Goal: Task Accomplishment & Management: Use online tool/utility

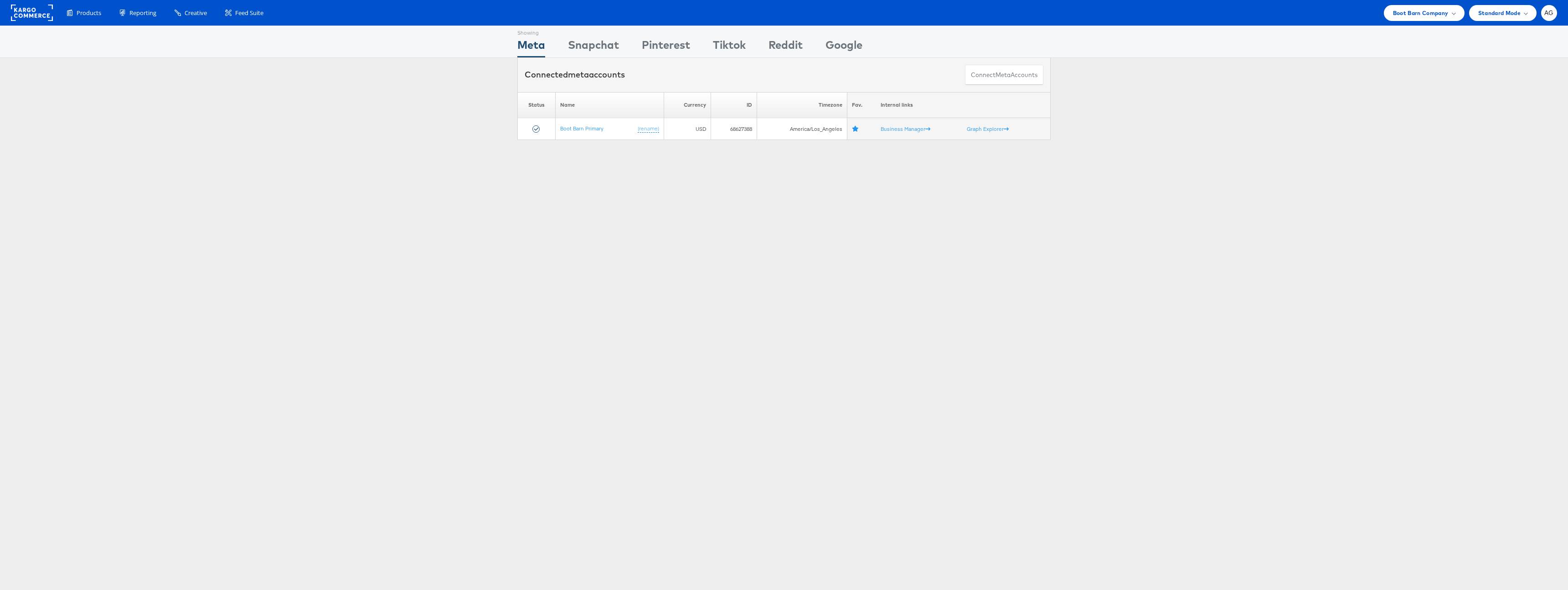
click at [1421, 3] on div "Products Product Catalogs Enhance Your Product Catalog, Map Them to Publishers,…" at bounding box center [784, 13] width 1568 height 26
click at [1425, 9] on span "Boot Barn Company" at bounding box center [1420, 13] width 56 height 9
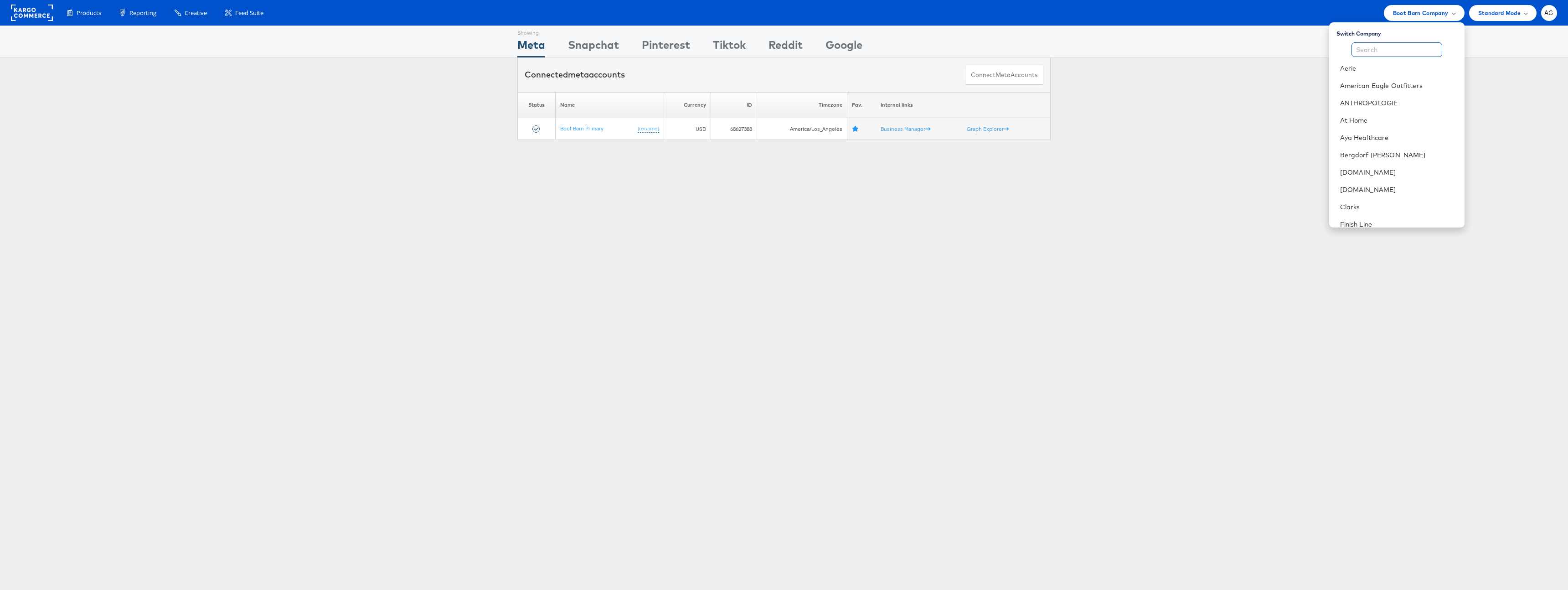
click at [1400, 51] on input "text" at bounding box center [1397, 49] width 91 height 15
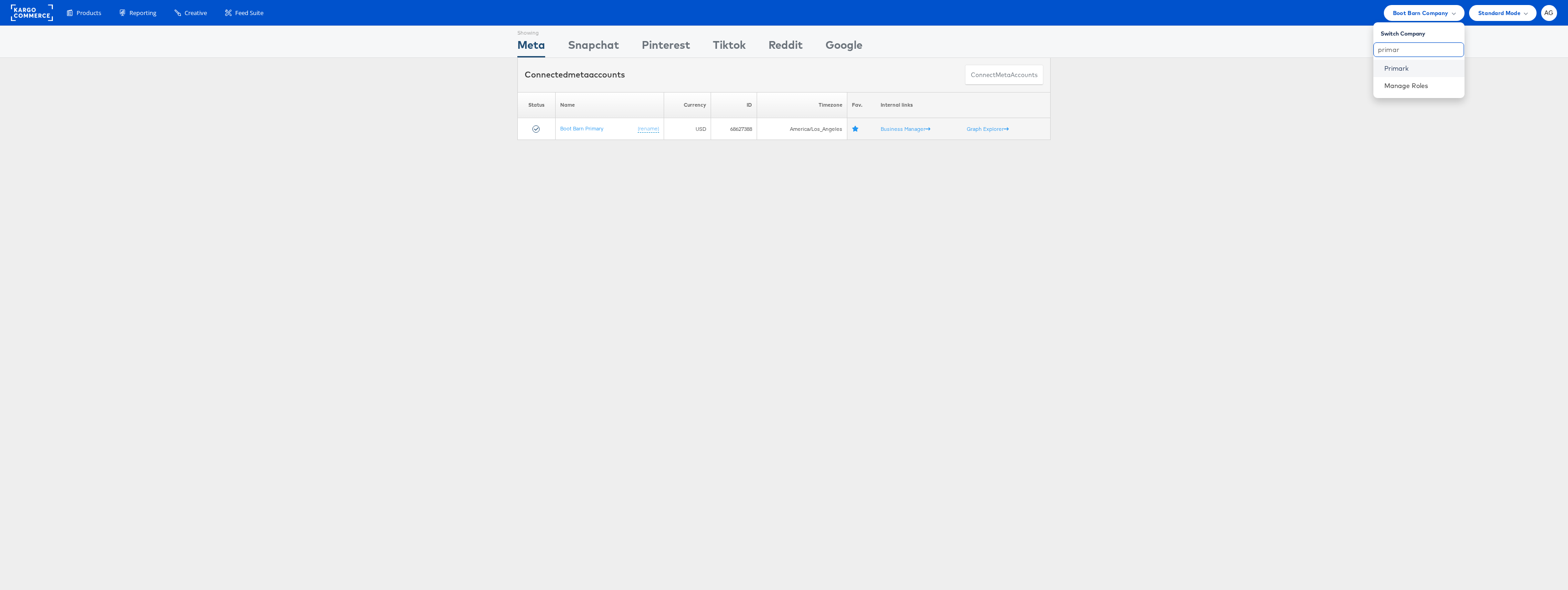
type input "primar"
click at [1394, 72] on link "Primark" at bounding box center [1420, 68] width 73 height 9
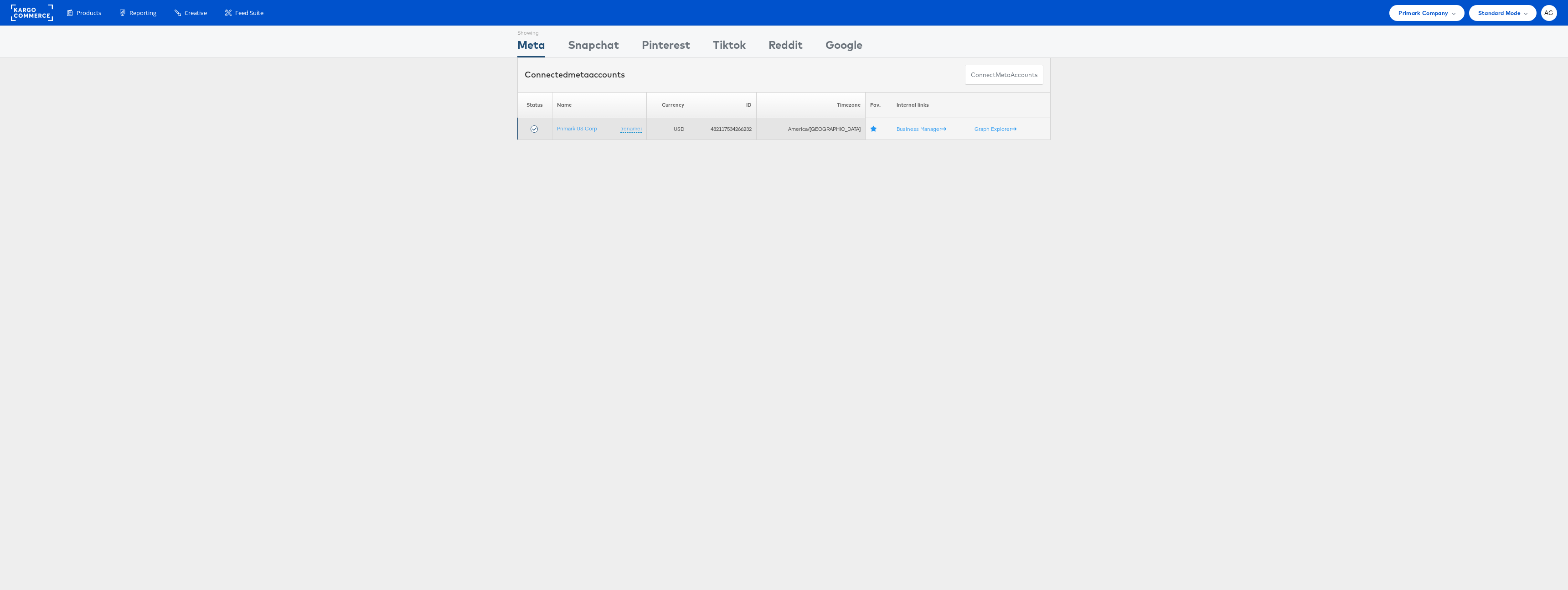
click at [592, 132] on td "Primark US Corp (rename)" at bounding box center [600, 128] width 95 height 21
click at [590, 131] on link "Primark US Corp" at bounding box center [577, 128] width 40 height 7
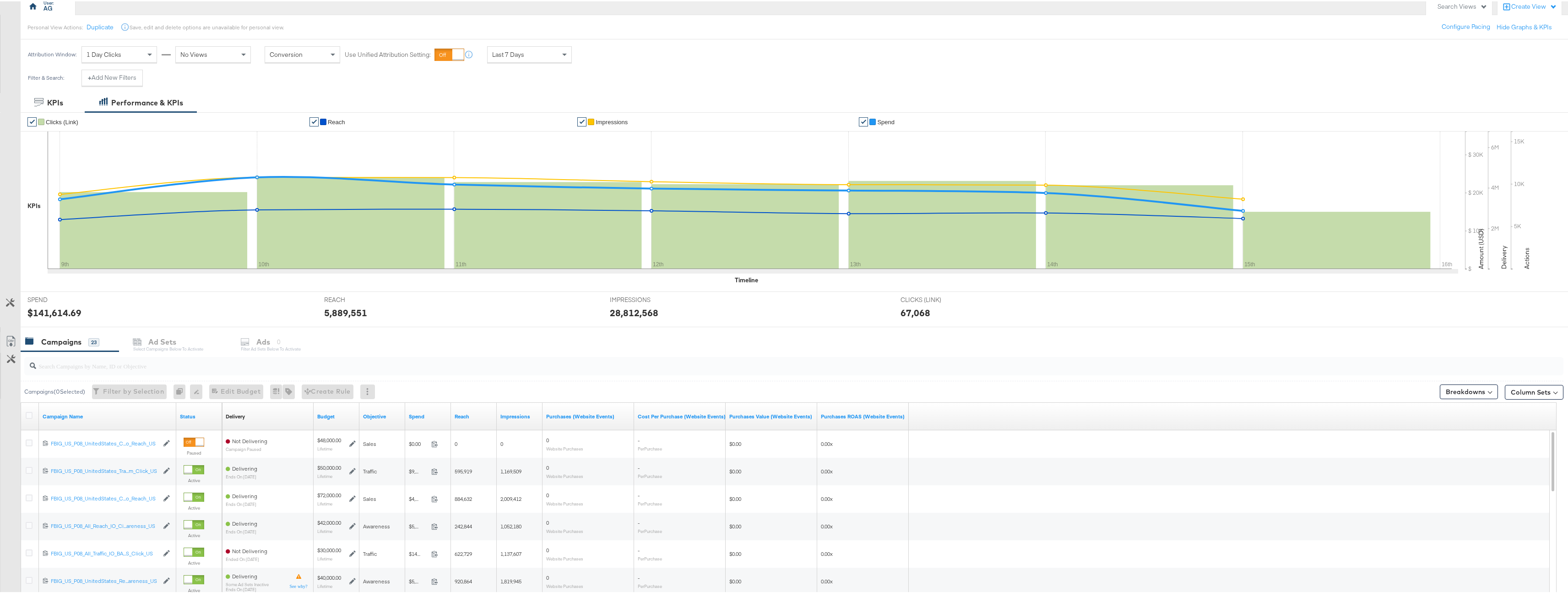
scroll to position [136, 0]
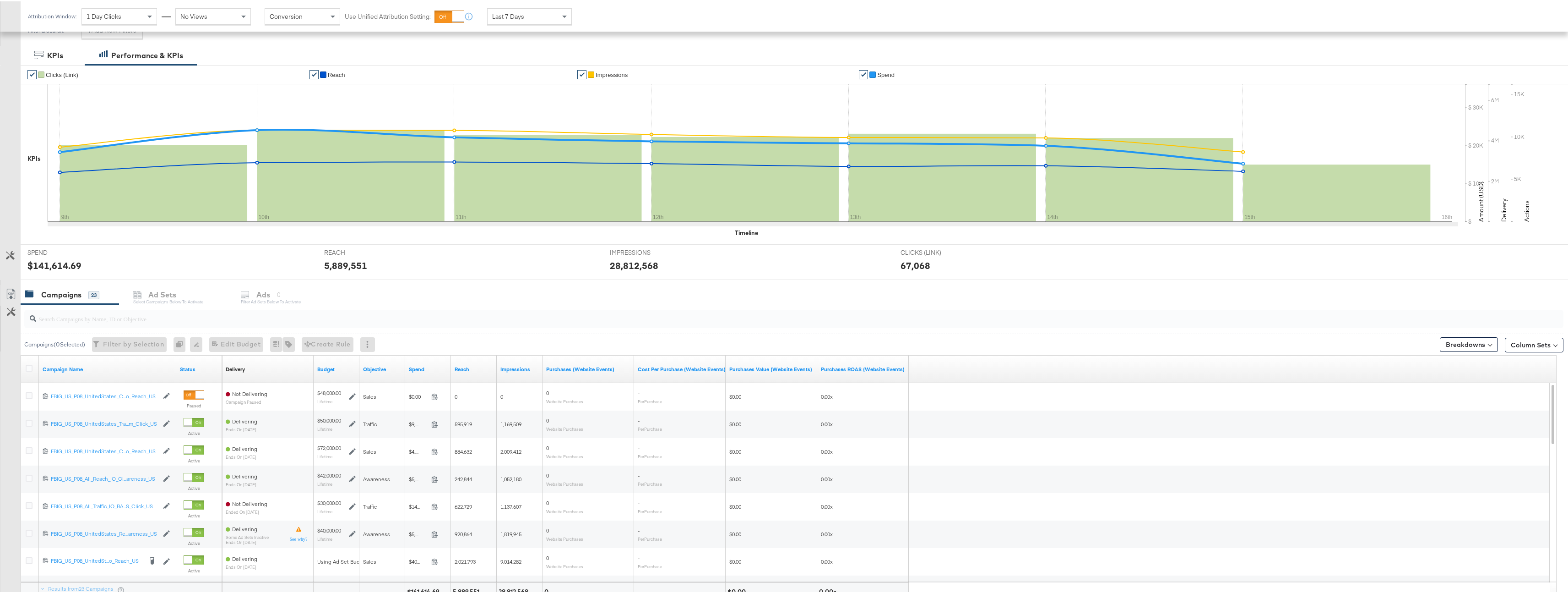
click at [187, 321] on input "search" at bounding box center [727, 313] width 1381 height 18
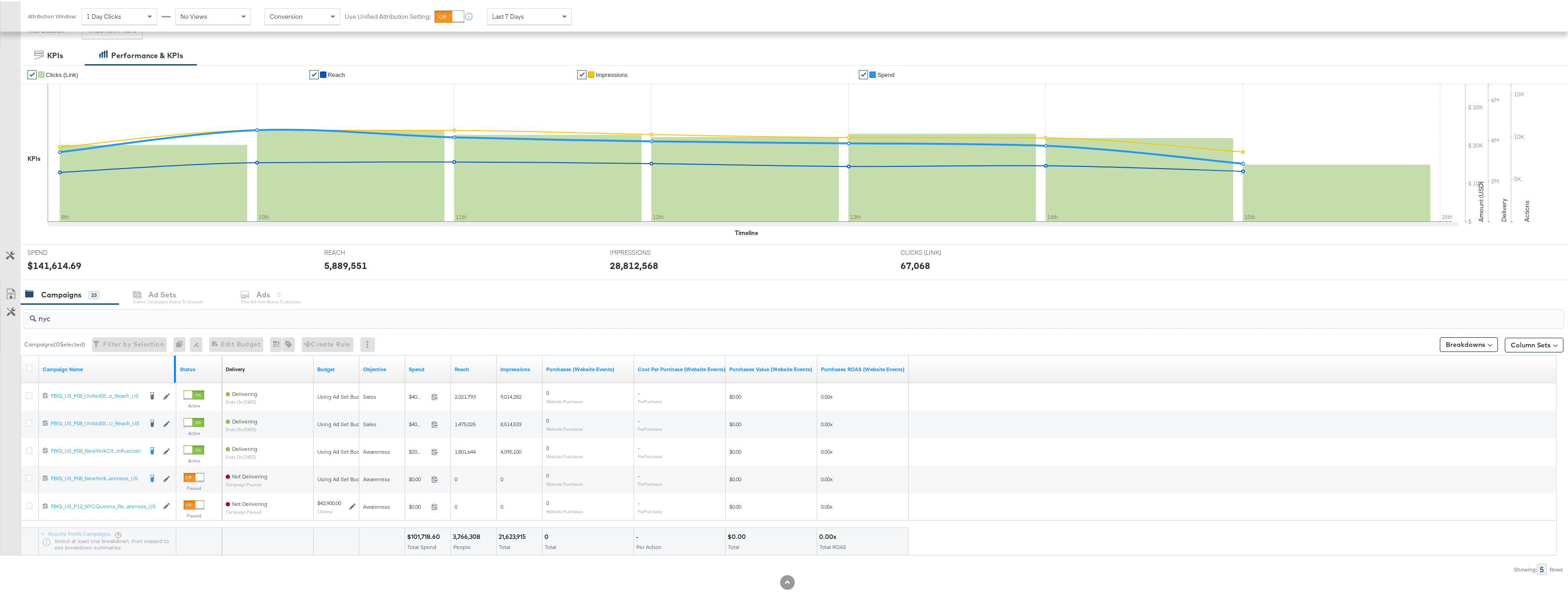
type input "nyc"
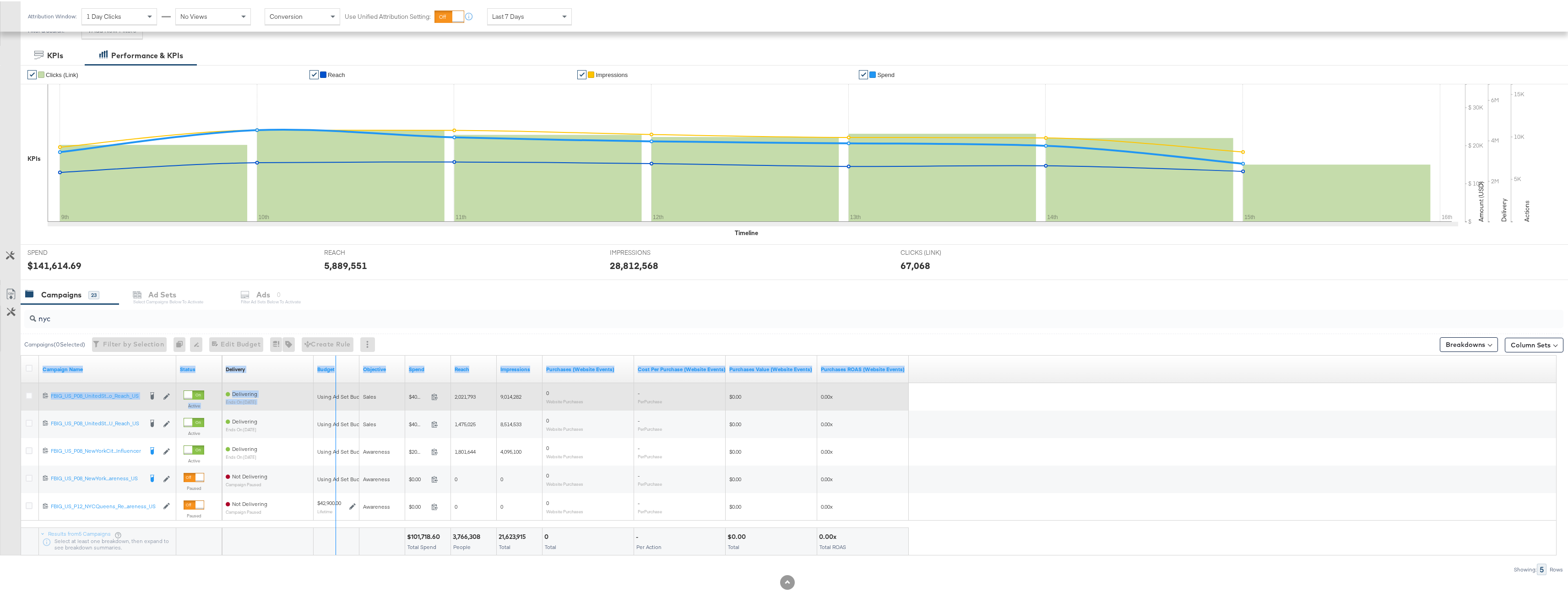
drag, startPoint x: 174, startPoint y: 360, endPoint x: 334, endPoint y: 382, distance: 161.5
click at [334, 382] on div "Campaign Name Status Delivery Sorting Unavailable Budget Objective Spend Reach …" at bounding box center [789, 453] width 1536 height 199
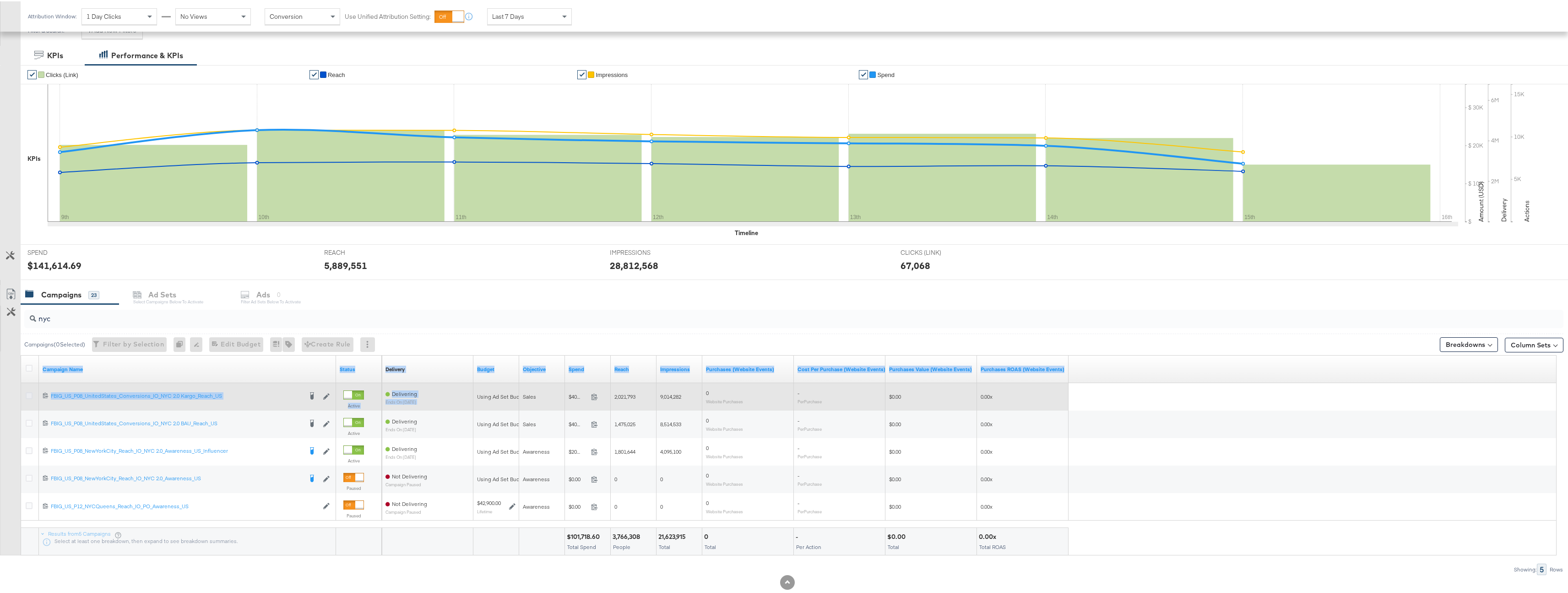
click at [28, 394] on icon at bounding box center [29, 394] width 7 height 7
click at [0, 0] on input "checkbox" at bounding box center [0, 0] width 0 height 0
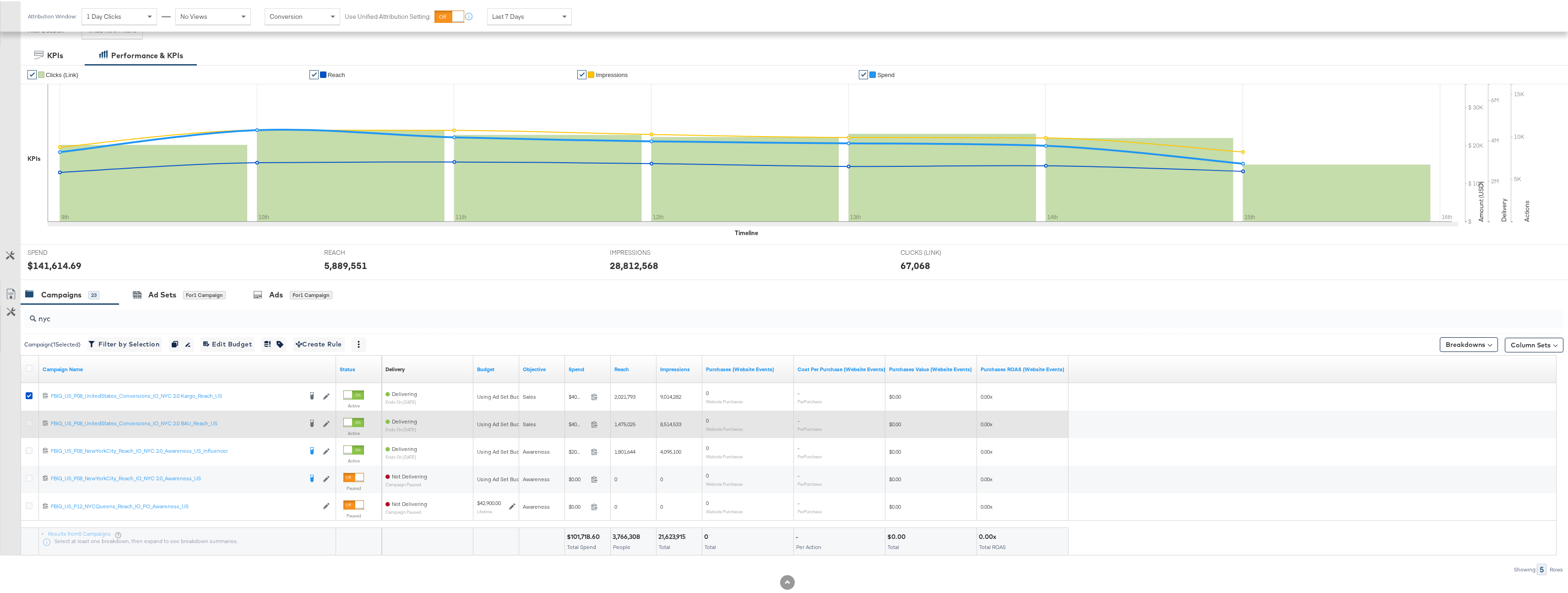
click at [31, 423] on icon at bounding box center [29, 421] width 7 height 7
click at [0, 0] on input "checkbox" at bounding box center [0, 0] width 0 height 0
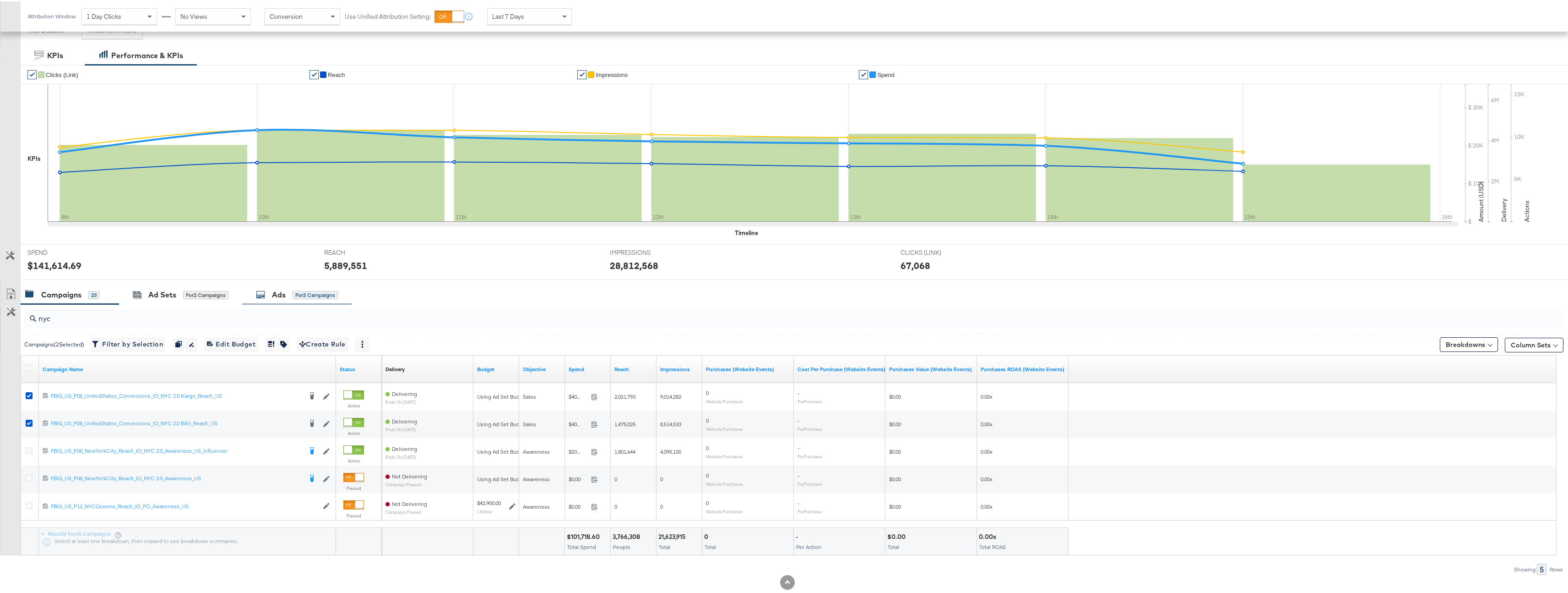
click at [261, 296] on icon at bounding box center [261, 293] width 9 height 9
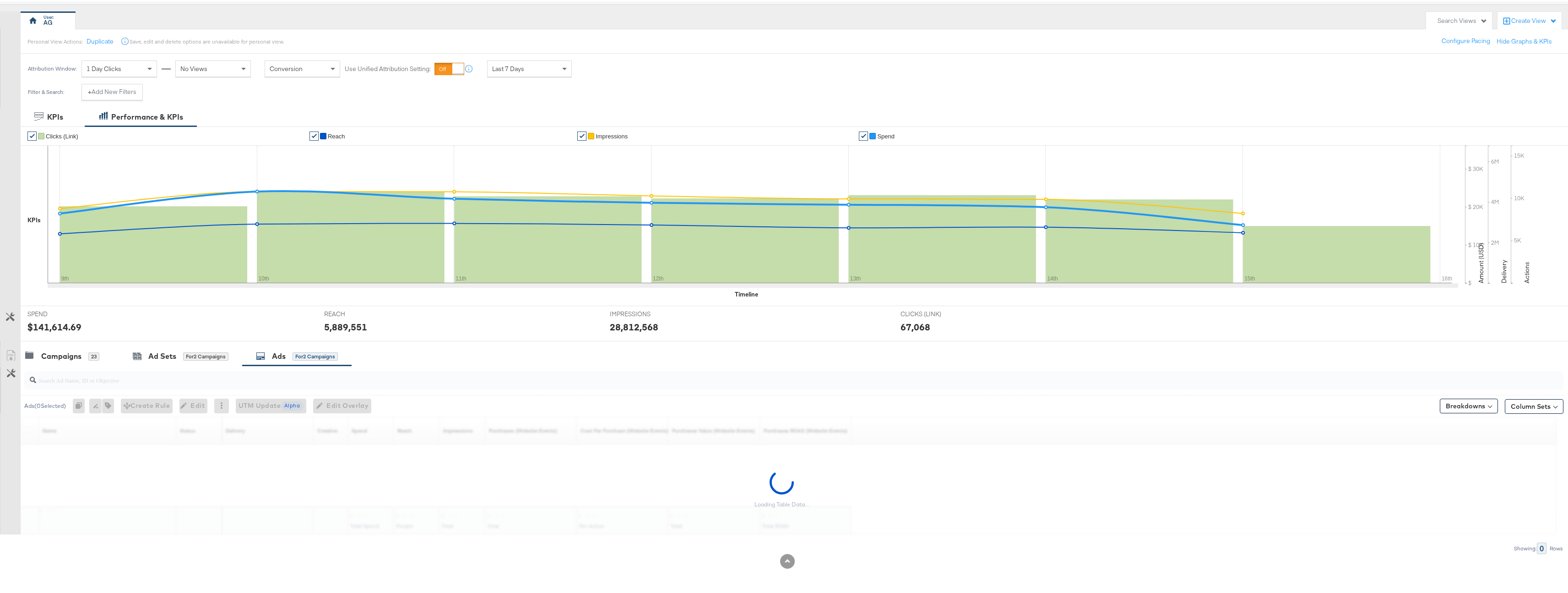
scroll to position [74, 0]
click at [77, 356] on div "Campaigns" at bounding box center [61, 355] width 41 height 10
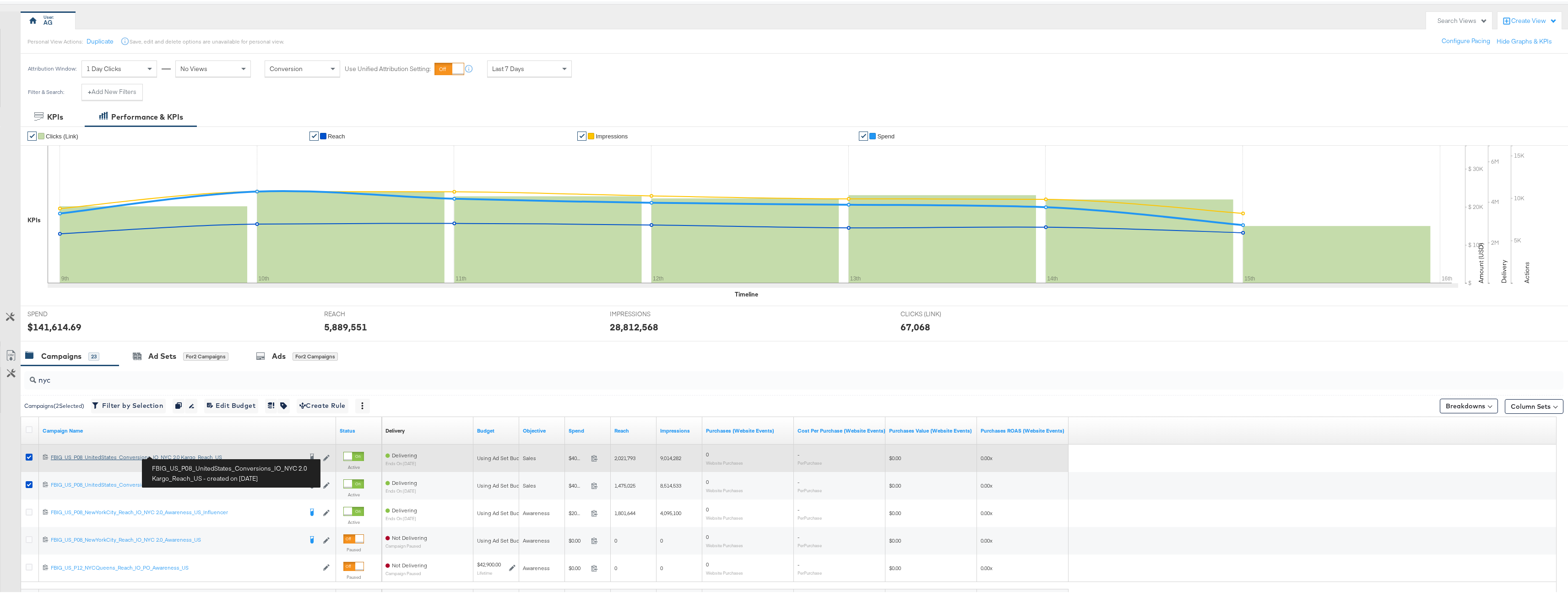
click at [194, 456] on div "FBIG_US_P08_UnitedStates_Conversions_IO_NYC 2.0 Kargo_Reach_US FBIG_US_P08_Unit…" at bounding box center [176, 456] width 251 height 7
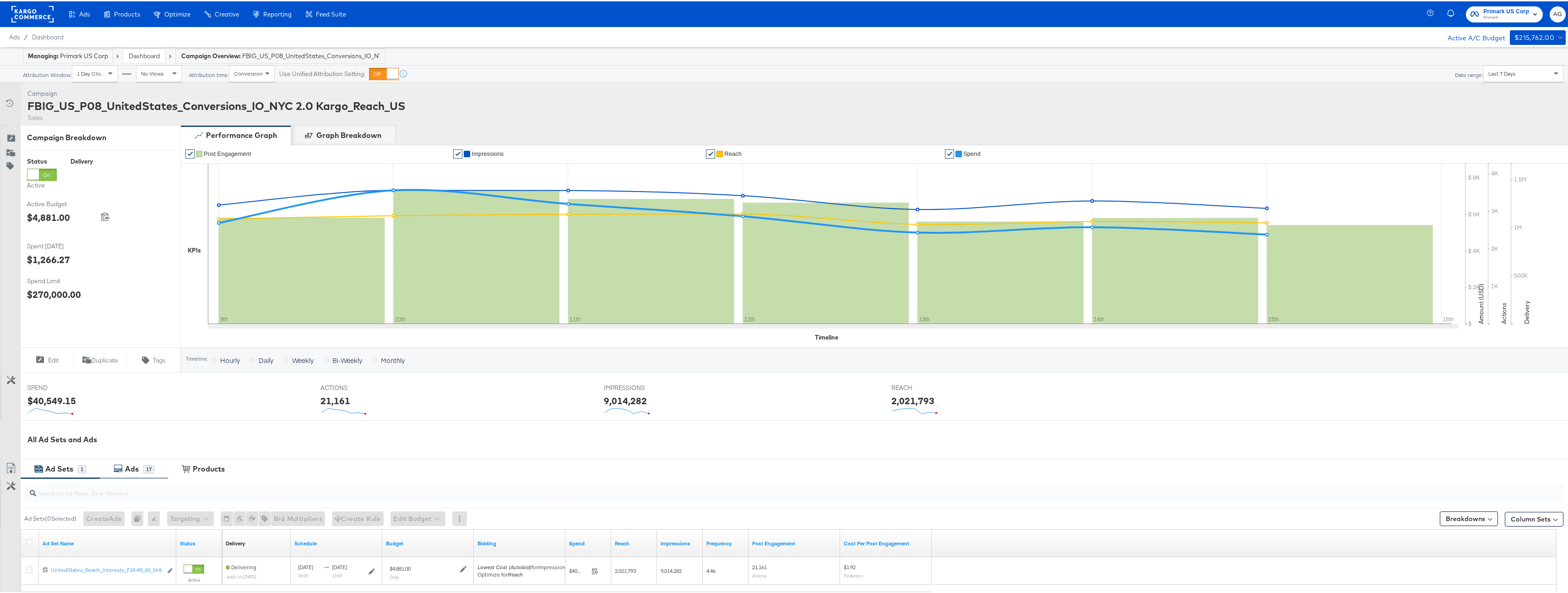
click at [135, 470] on div "Ads" at bounding box center [132, 467] width 14 height 10
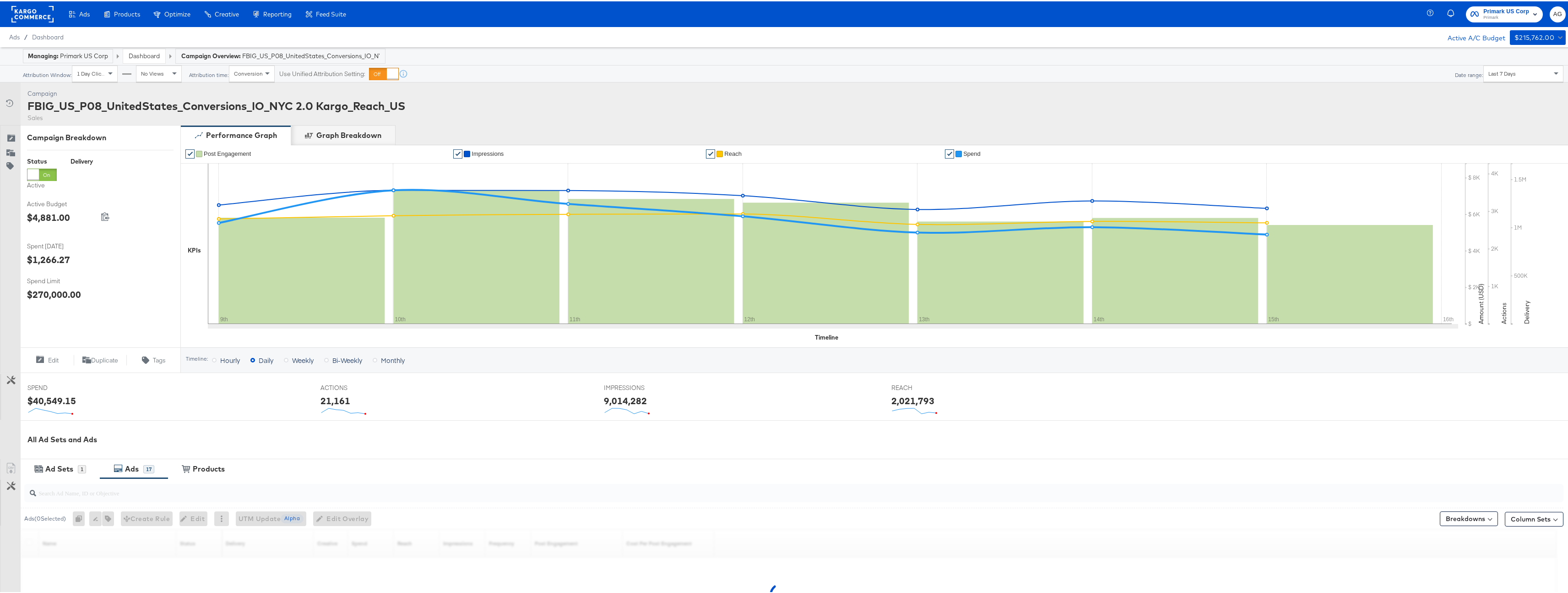
scroll to position [136, 0]
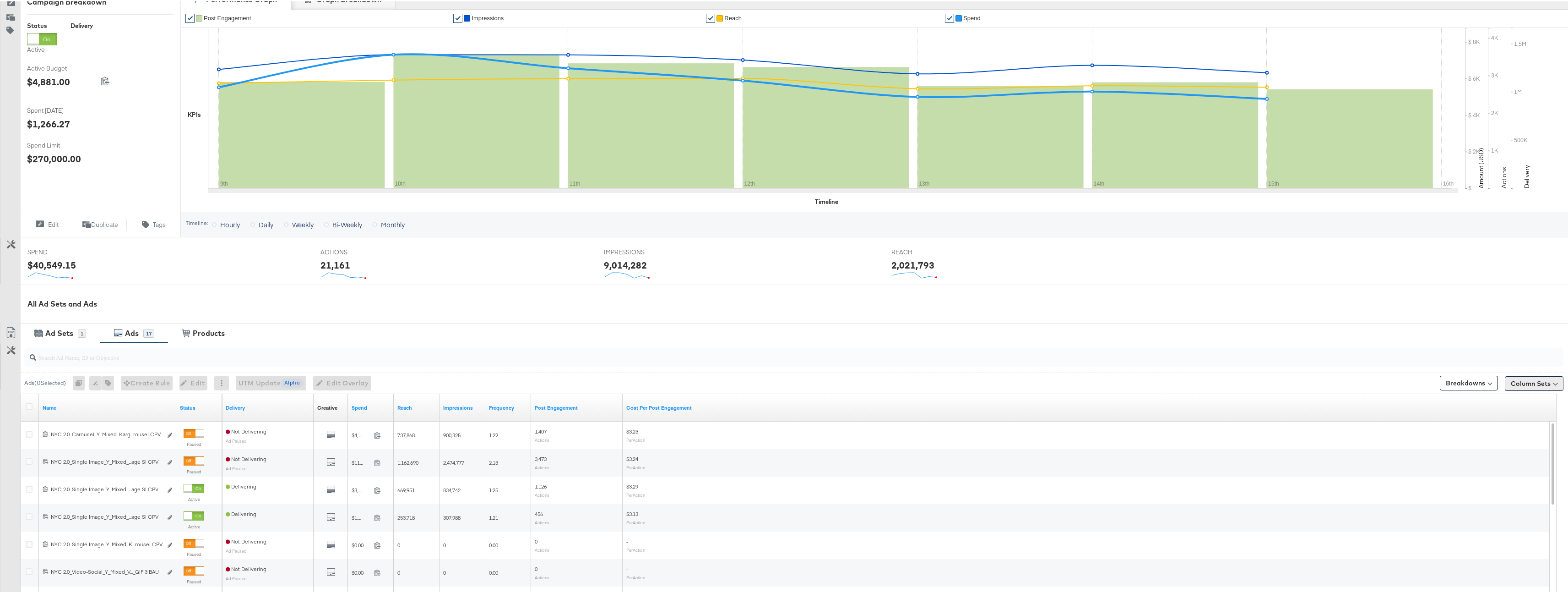
click at [1535, 384] on button "Column Sets" at bounding box center [1534, 382] width 59 height 15
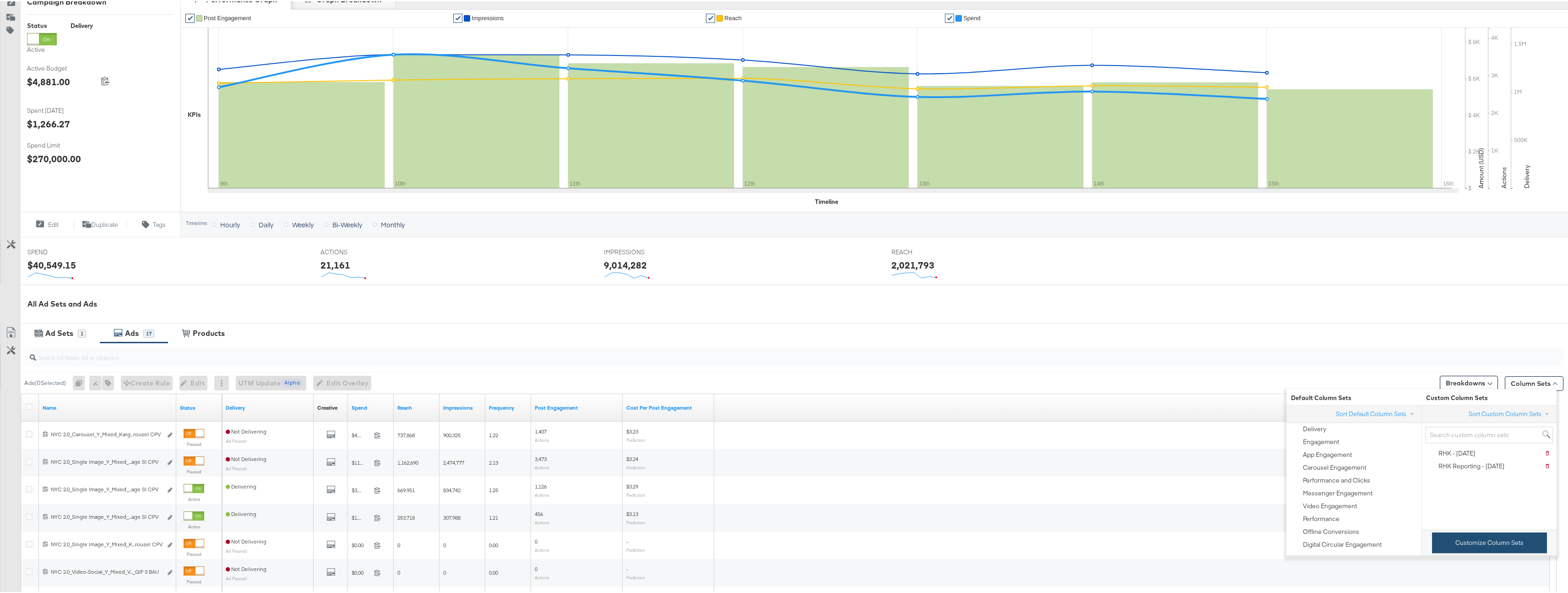
click at [1470, 539] on button "Customize Column Sets" at bounding box center [1489, 541] width 115 height 21
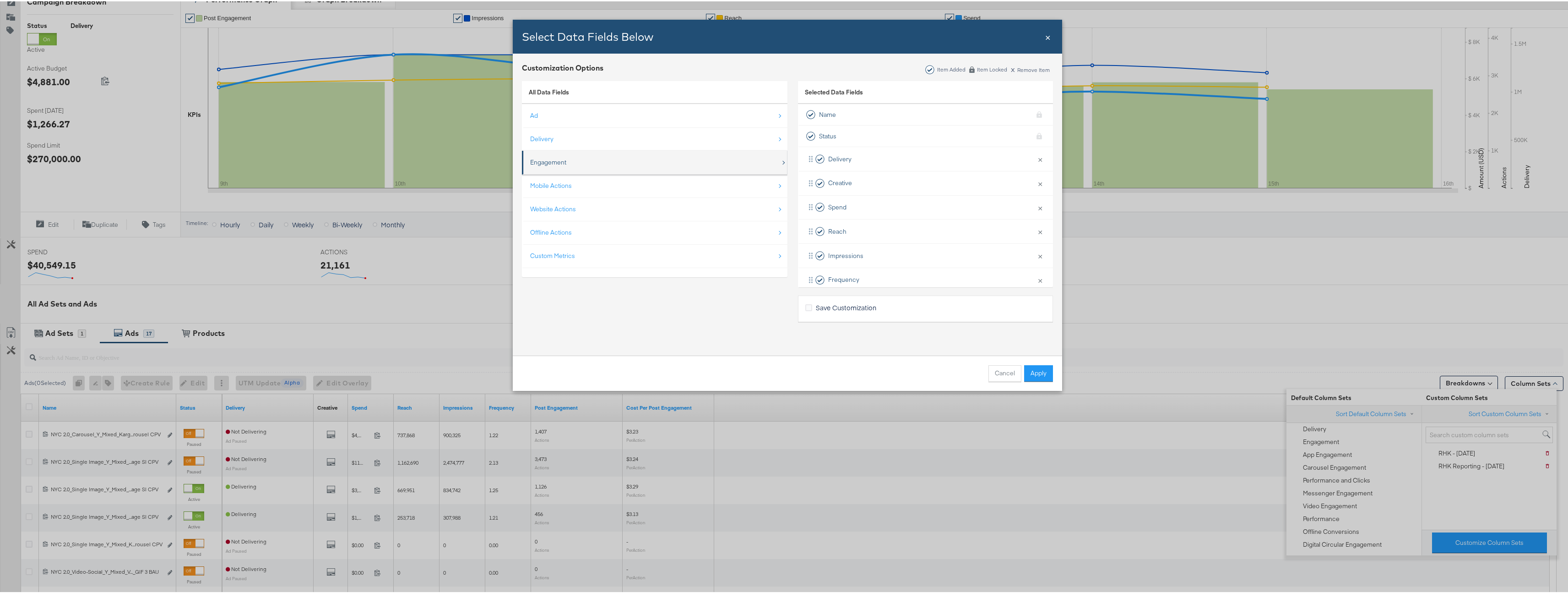
click at [646, 163] on div "Engagement" at bounding box center [655, 161] width 250 height 19
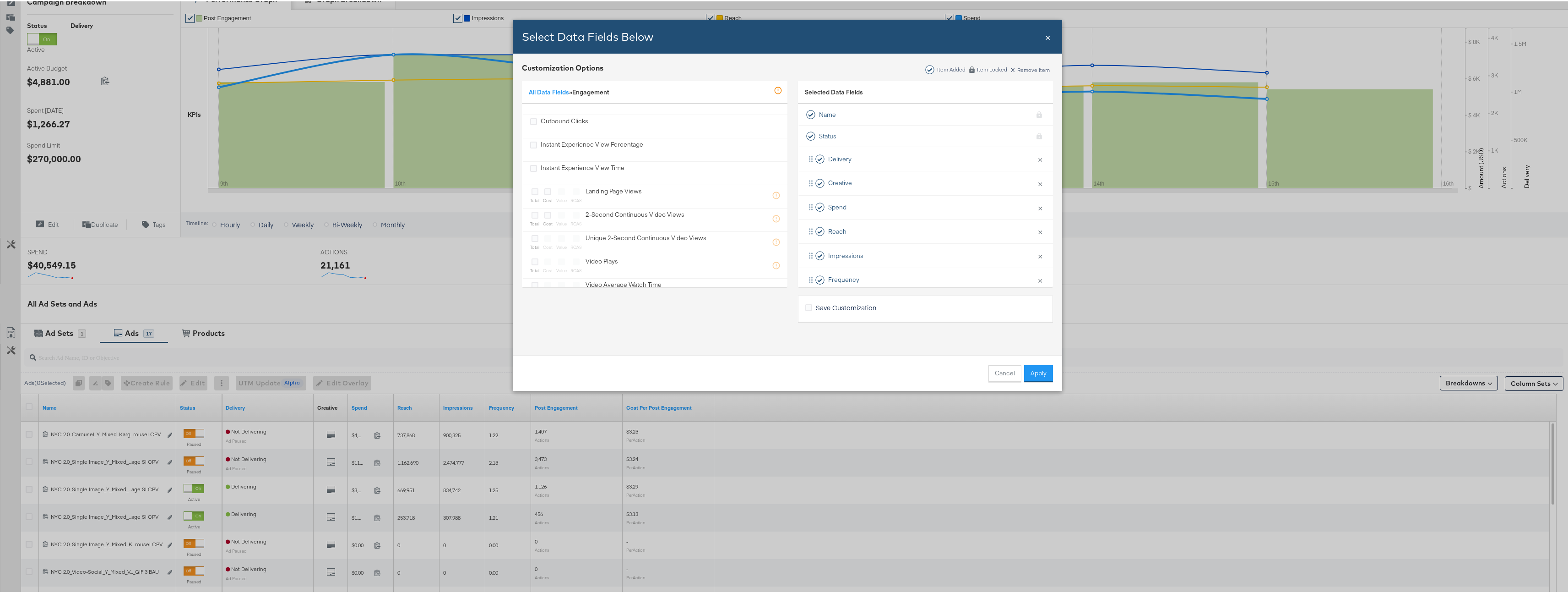
scroll to position [714, 0]
click at [532, 237] on icon "Bulk Add Locations Modal" at bounding box center [535, 237] width 7 height 7
click at [0, 0] on input "Bulk Add Locations Modal" at bounding box center [0, 0] width 0 height 0
click at [532, 136] on icon "Bulk Add Locations Modal" at bounding box center [535, 133] width 7 height 7
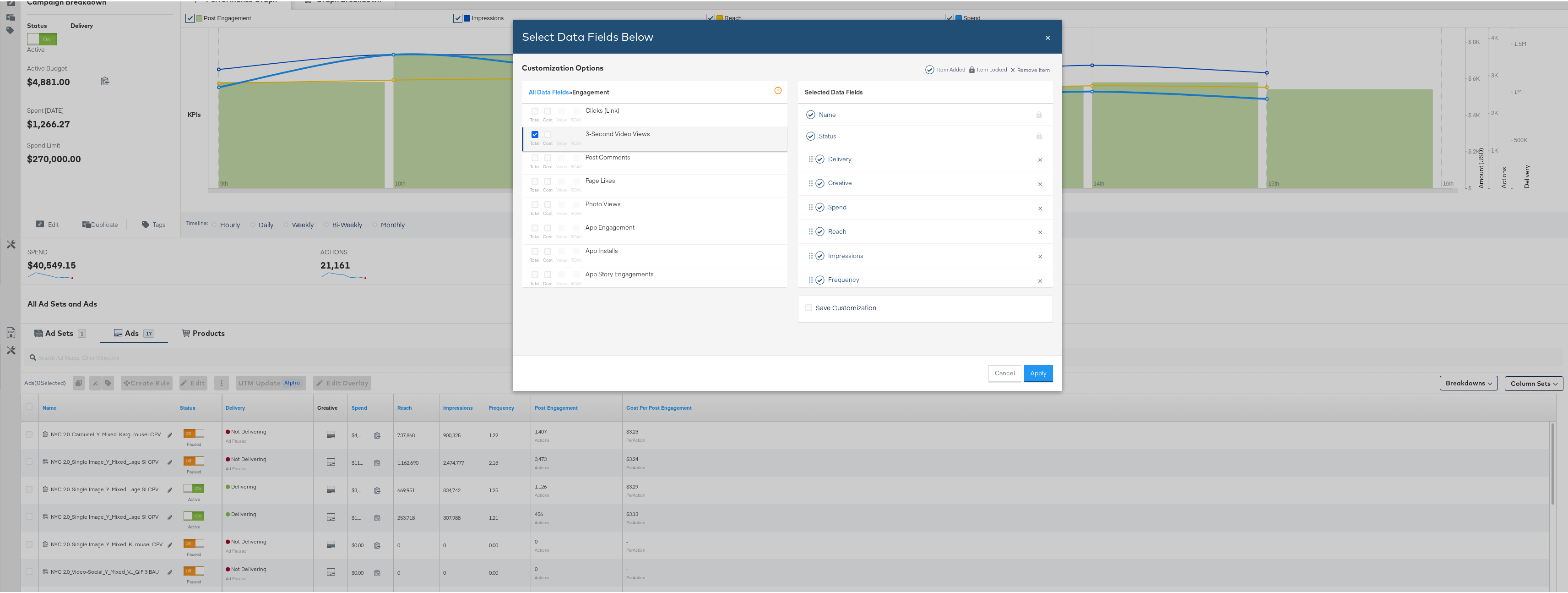
click at [0, 0] on input "Bulk Add Locations Modal" at bounding box center [0, 0] width 0 height 0
click at [1035, 194] on button "×" at bounding box center [1041, 192] width 12 height 19
click at [1035, 195] on button "×" at bounding box center [1041, 192] width 12 height 19
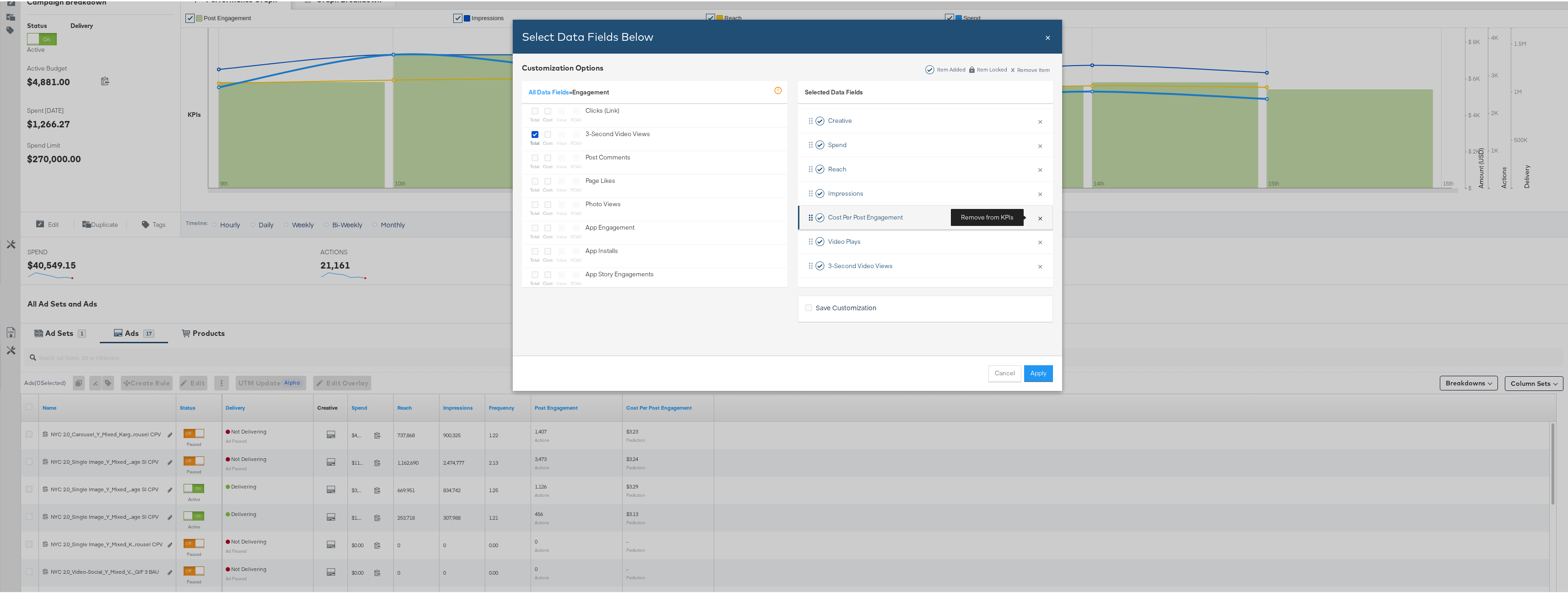
click at [1035, 212] on button "×" at bounding box center [1041, 216] width 12 height 19
click at [1028, 369] on button "Apply" at bounding box center [1038, 371] width 28 height 16
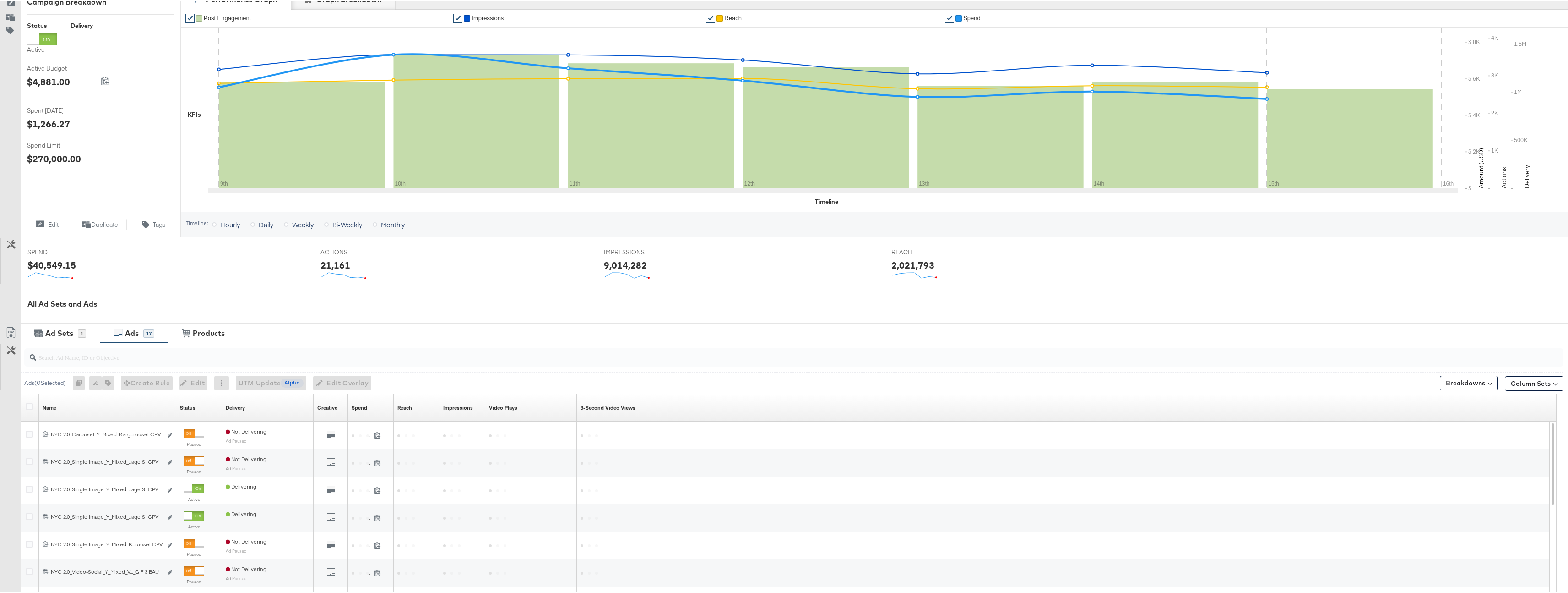
scroll to position [273, 0]
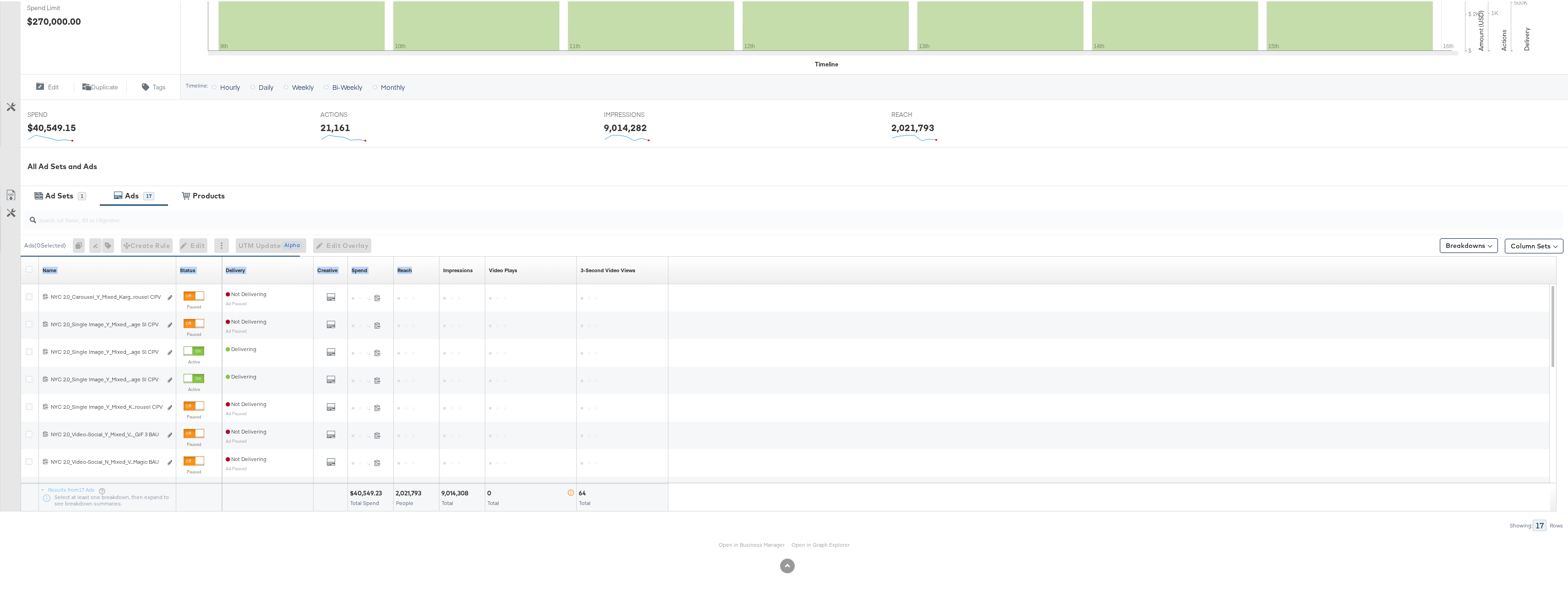
drag, startPoint x: 175, startPoint y: 262, endPoint x: 413, endPoint y: 280, distance: 238.7
click at [21, 255] on div "Name Sorting Unavailable Status Sorting Unavailable Delivery Sorting Unavailabl…" at bounding box center [21, 255] width 0 height 0
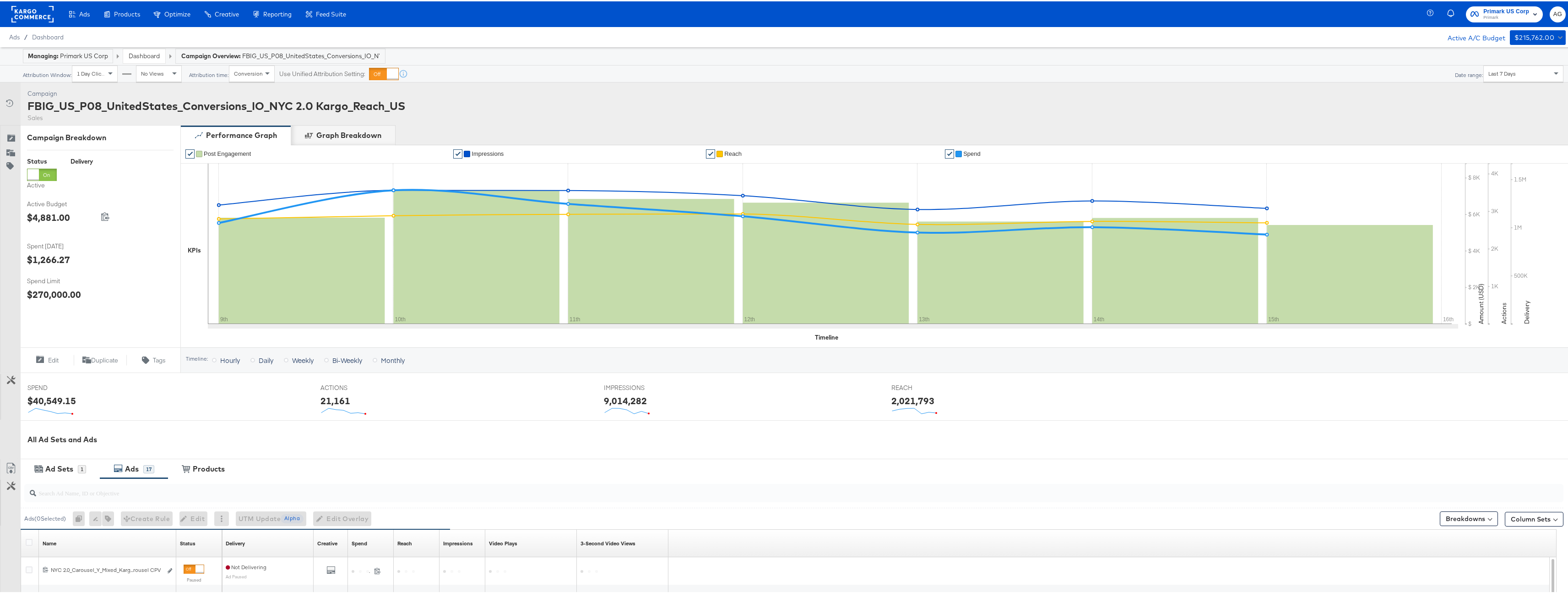
click at [385, 72] on div at bounding box center [384, 73] width 29 height 12
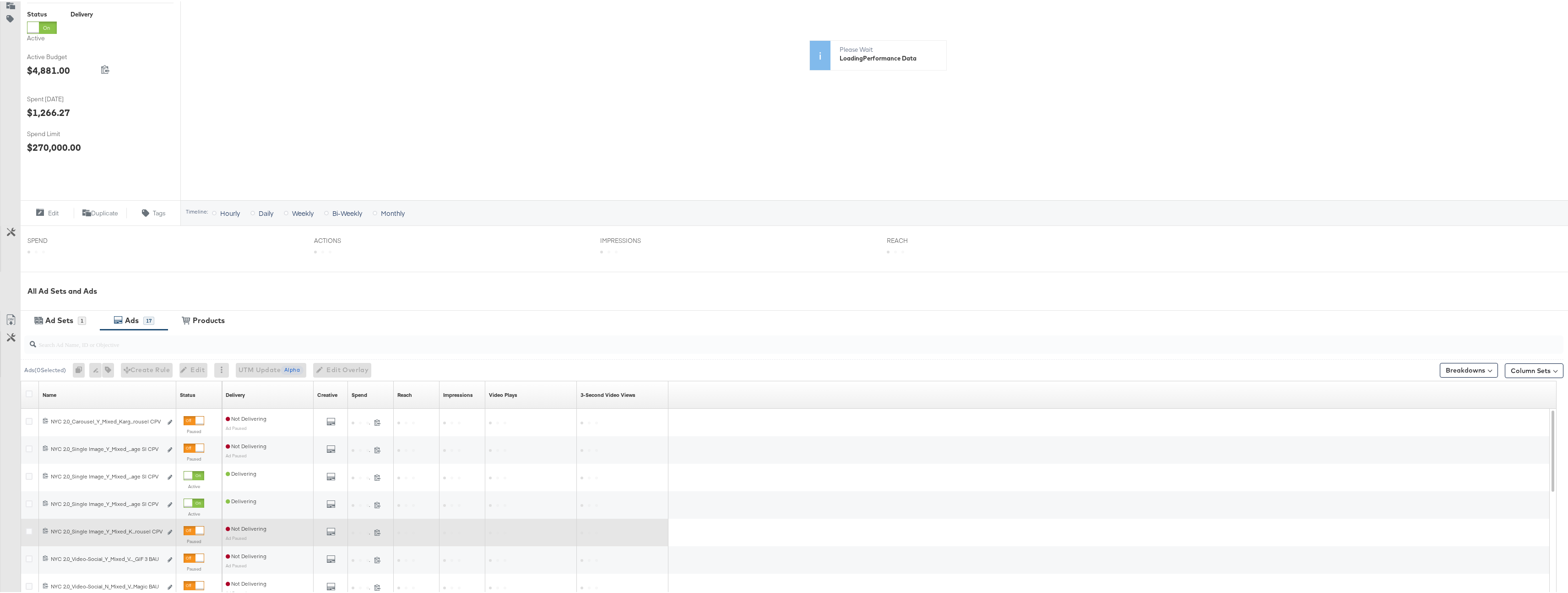
scroll to position [241, 0]
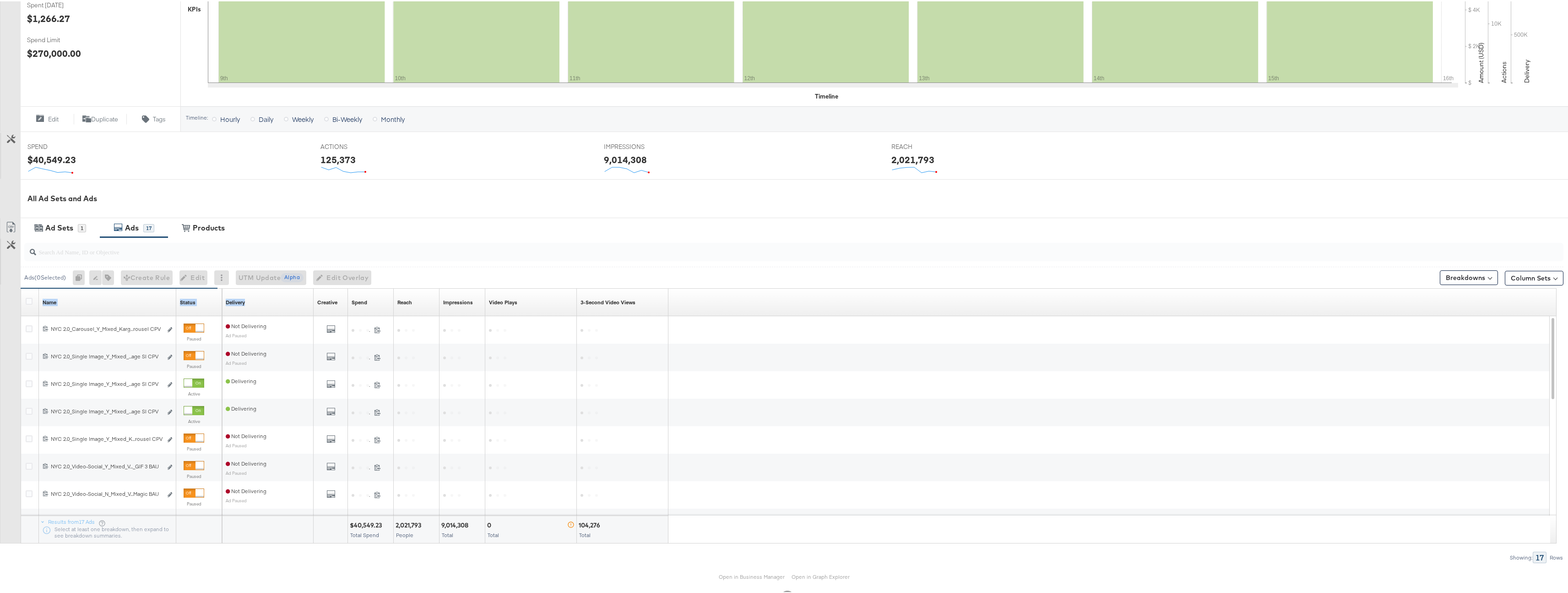
drag, startPoint x: 174, startPoint y: 295, endPoint x: 247, endPoint y: 312, distance: 75.0
click at [21, 287] on div "Name Sorting Unavailable Status Sorting Unavailable Delivery Sorting Unavailabl…" at bounding box center [21, 287] width 0 height 0
drag, startPoint x: 174, startPoint y: 302, endPoint x: 242, endPoint y: 312, distance: 68.7
click at [21, 287] on div "Name Sorting Unavailable Status Sorting Unavailable Delivery Sorting Unavailabl…" at bounding box center [21, 287] width 0 height 0
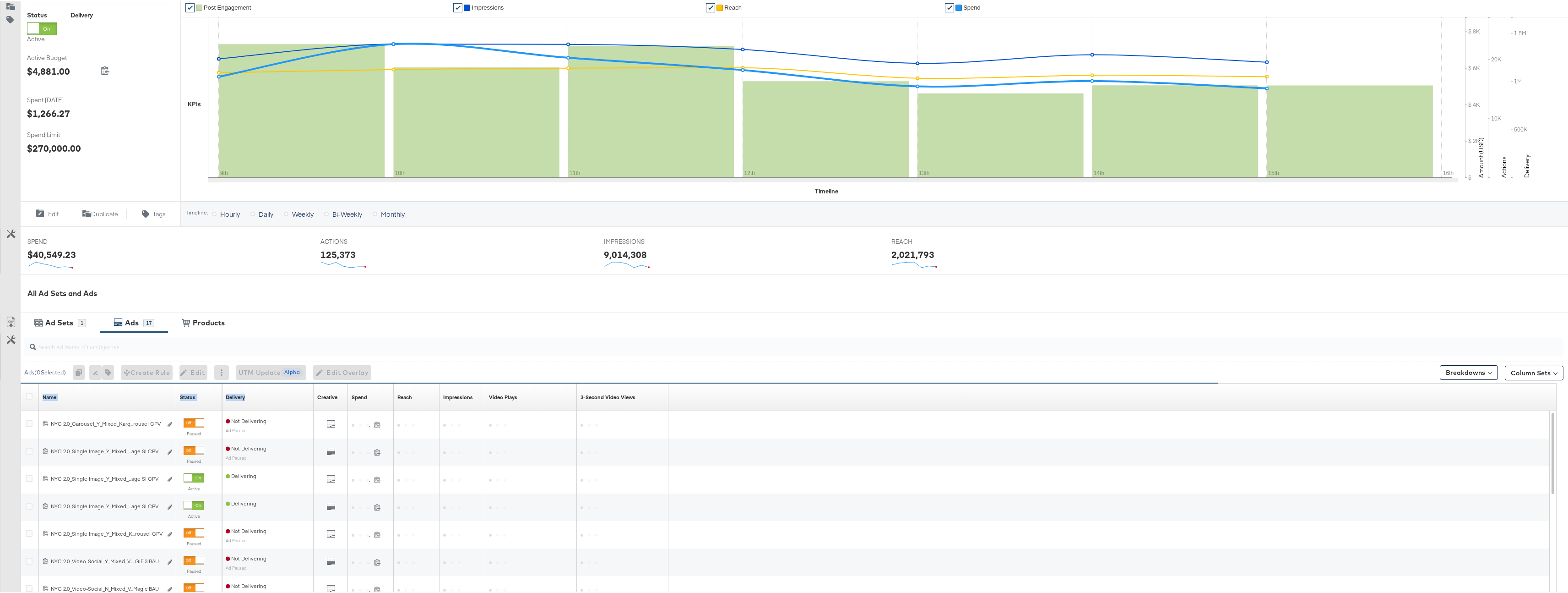
scroll to position [209, 0]
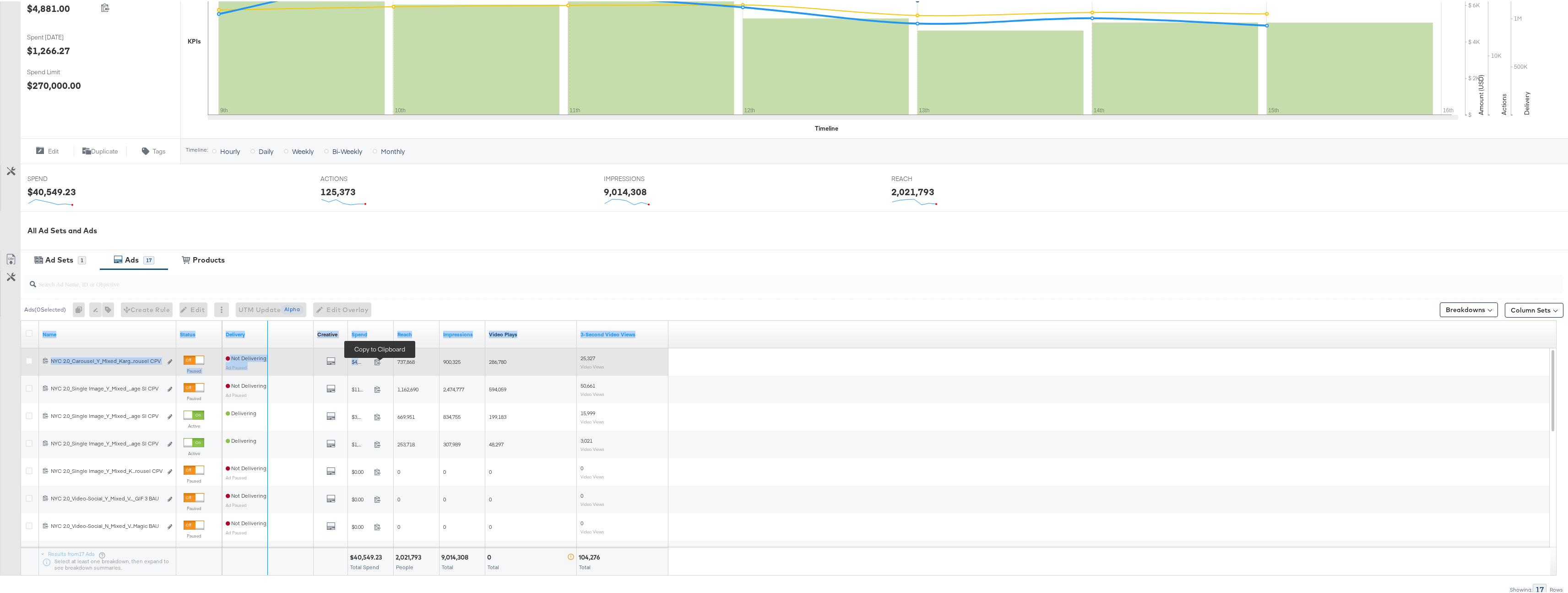
drag, startPoint x: 174, startPoint y: 328, endPoint x: 371, endPoint y: 362, distance: 199.9
click at [371, 362] on div "Name Status Delivery Creative Sorting Unavailable Spend Reach Impressions Video…" at bounding box center [789, 446] width 1536 height 254
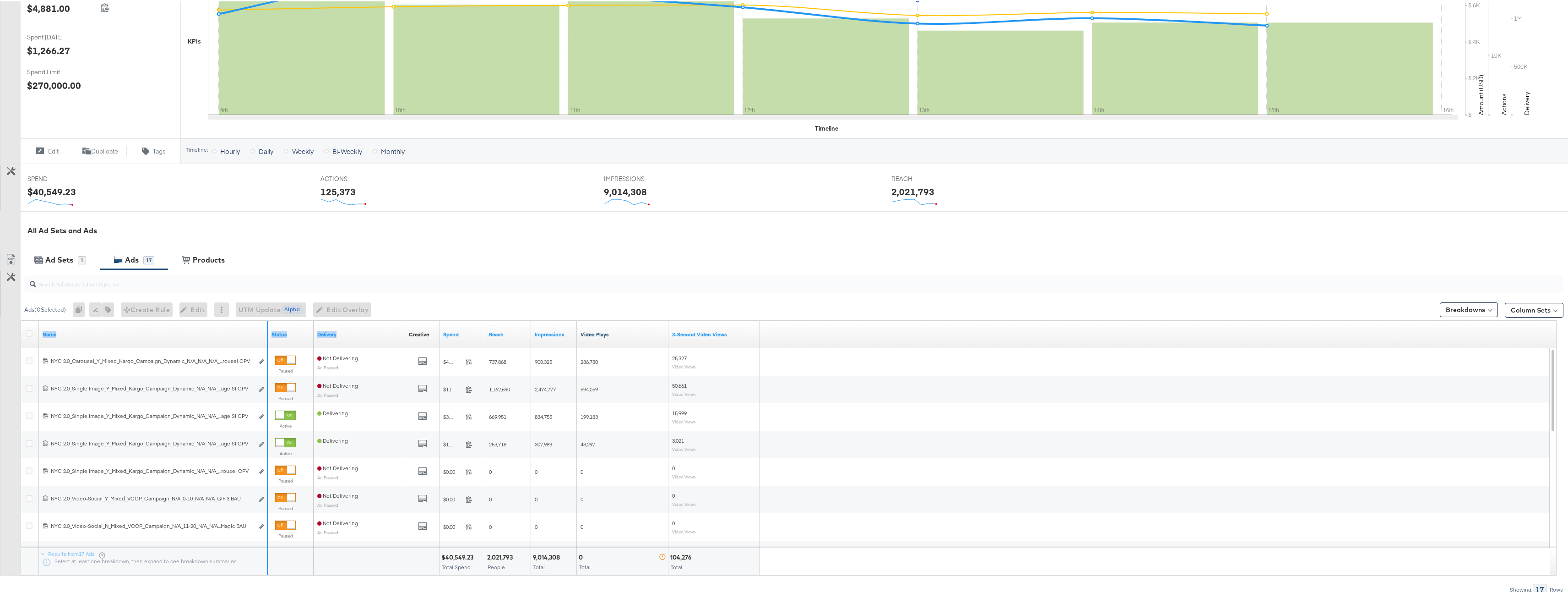
drag, startPoint x: 266, startPoint y: 330, endPoint x: 327, endPoint y: 344, distance: 62.6
click at [21, 319] on div "Name Status Delivery Creative Sorting Unavailable Spend Reach Impressions Video…" at bounding box center [21, 319] width 0 height 0
click at [444, 329] on link "Spend" at bounding box center [463, 332] width 39 height 7
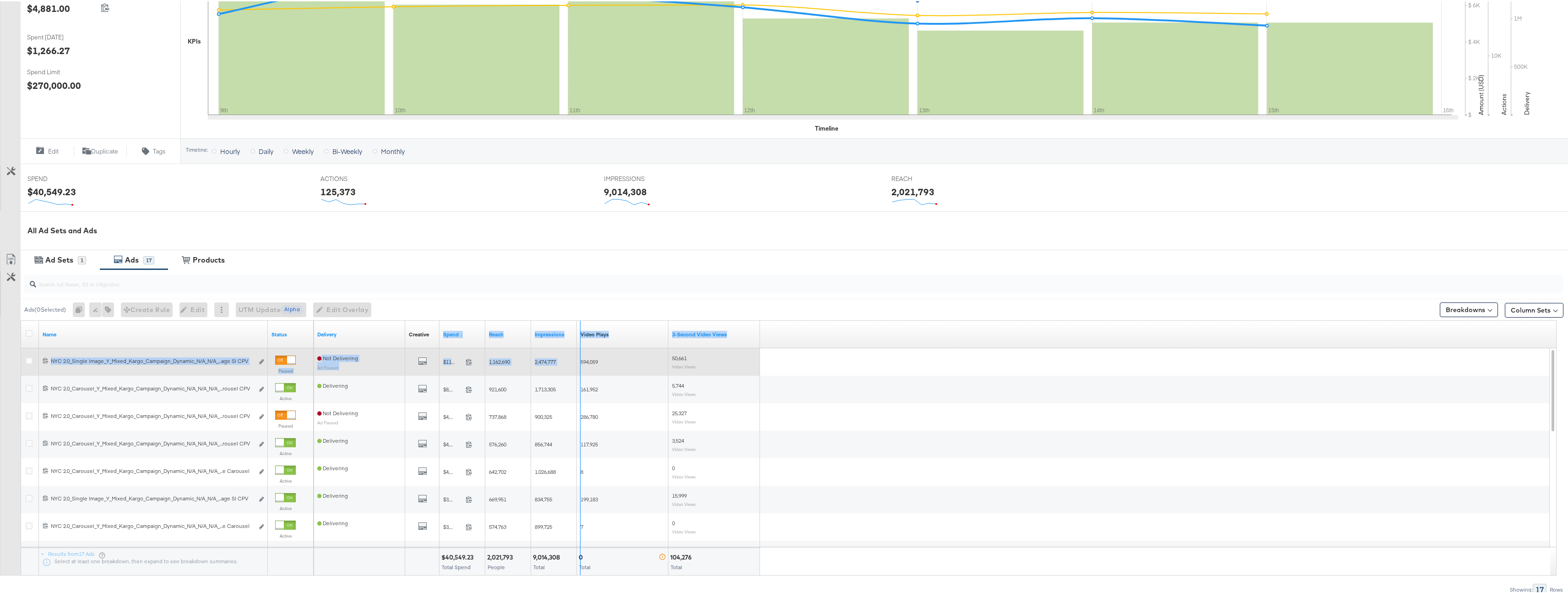
drag, startPoint x: 482, startPoint y: 332, endPoint x: 578, endPoint y: 349, distance: 97.5
click at [578, 349] on div "Name Status Delivery Creative Sorting Unavailable Spend ↓ Reach Impressions Vid…" at bounding box center [789, 446] width 1536 height 254
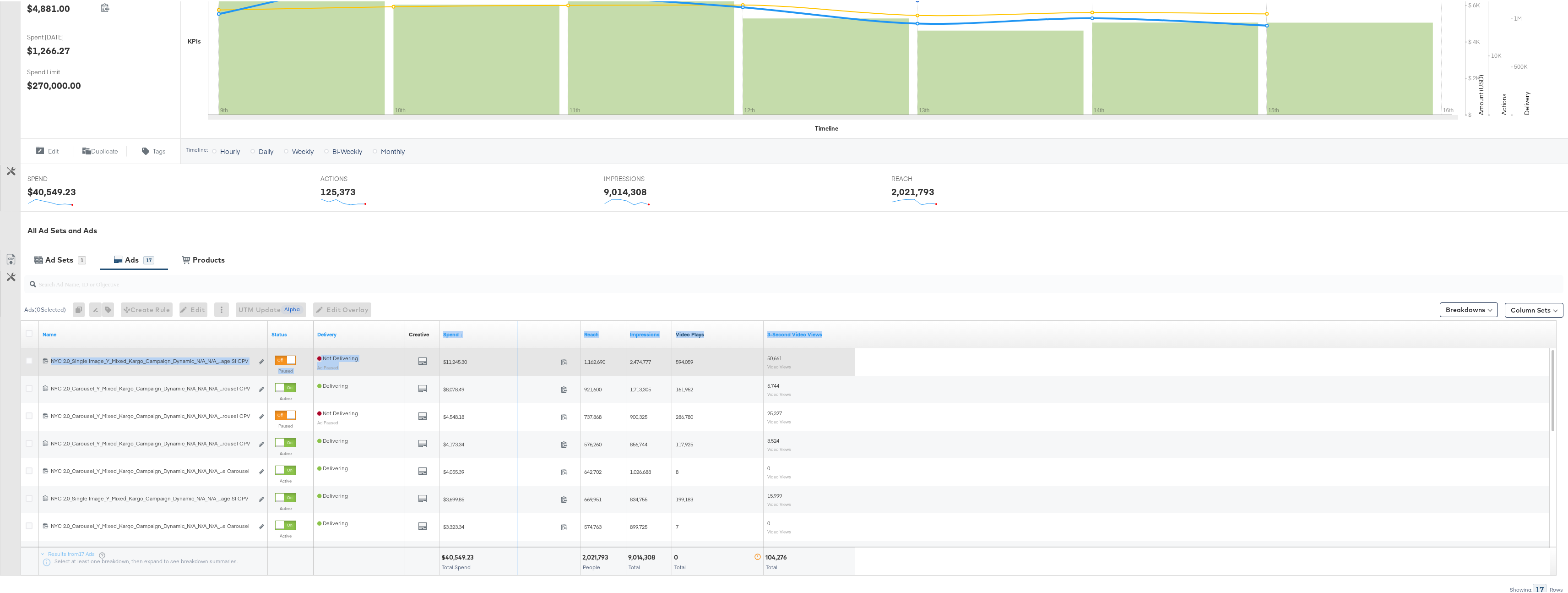
drag, startPoint x: 580, startPoint y: 333, endPoint x: 517, endPoint y: 350, distance: 65.3
click at [517, 350] on div "Name Status Delivery Creative Sorting Unavailable Spend ↓ Reach Impressions Vid…" at bounding box center [789, 446] width 1536 height 254
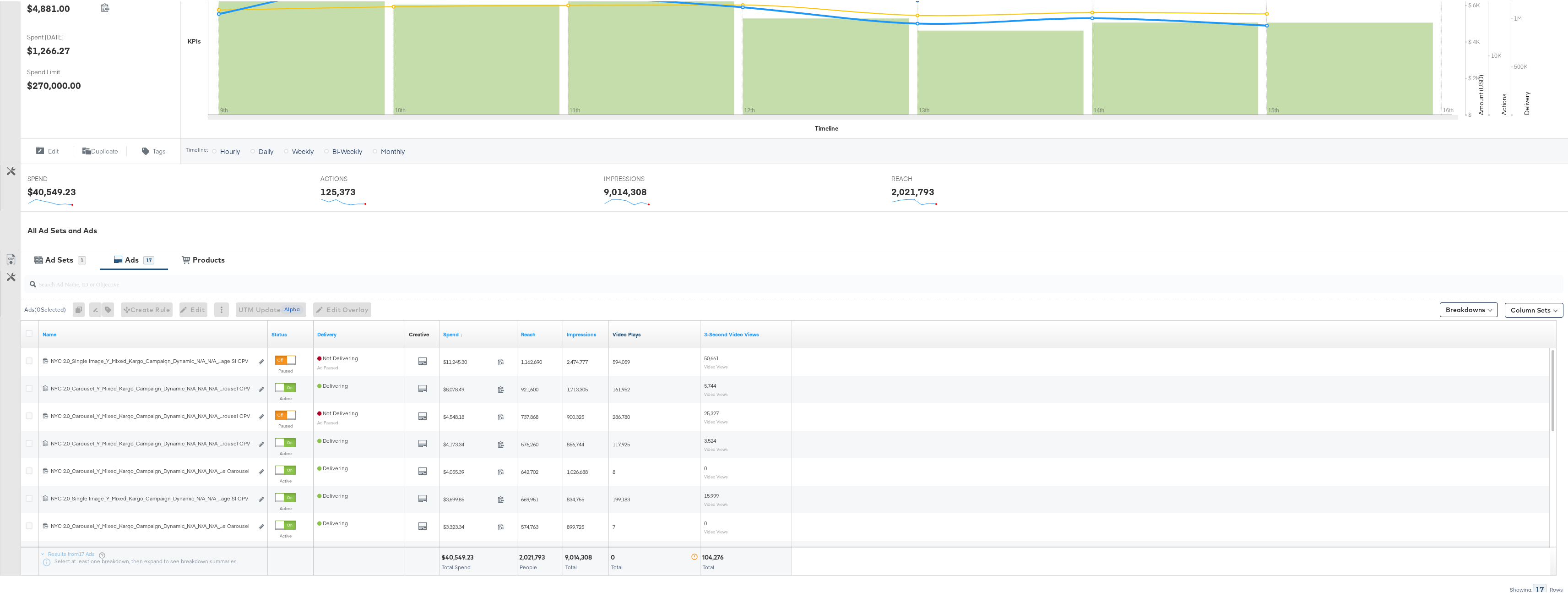
click at [1488, 308] on span at bounding box center [1489, 307] width 4 height 4
click at [1435, 349] on div "Delivery" at bounding box center [1448, 349] width 91 height 7
click at [1428, 432] on div "Placement" at bounding box center [1447, 433] width 99 height 9
click at [1440, 460] on button "Apply Breakdown" at bounding box center [1447, 461] width 63 height 16
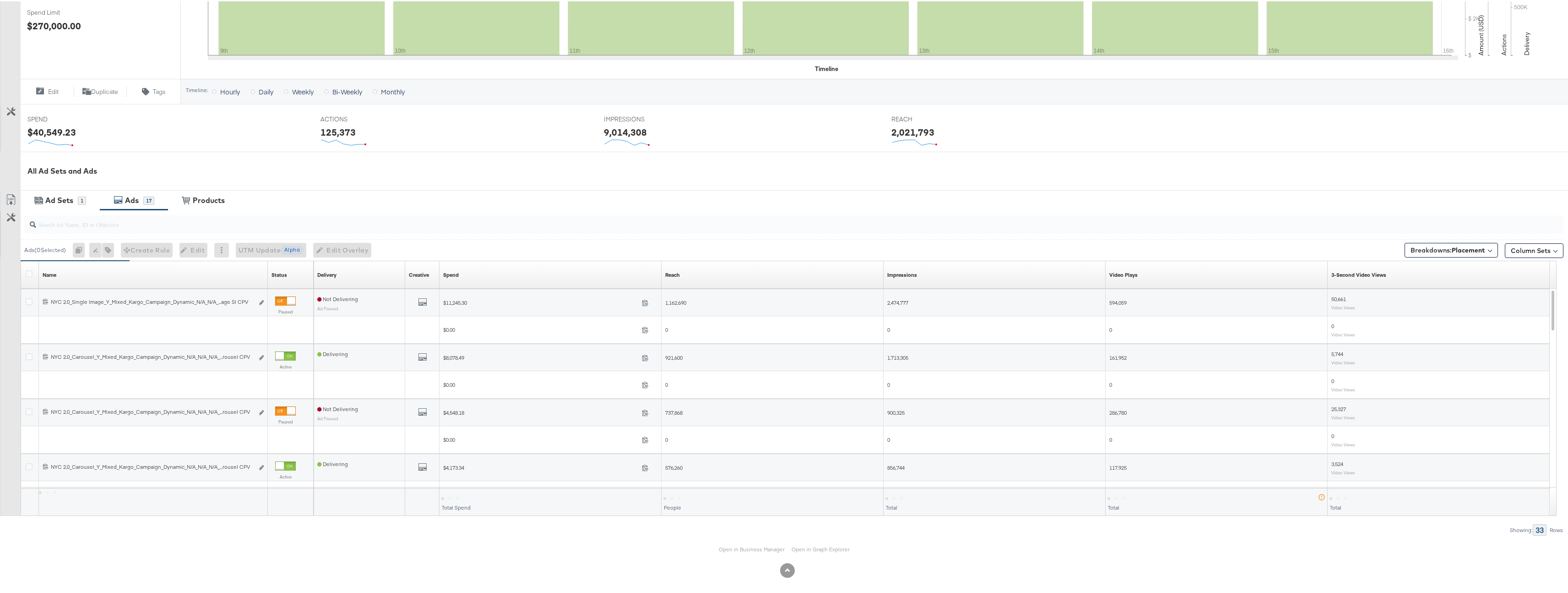
scroll to position [273, 0]
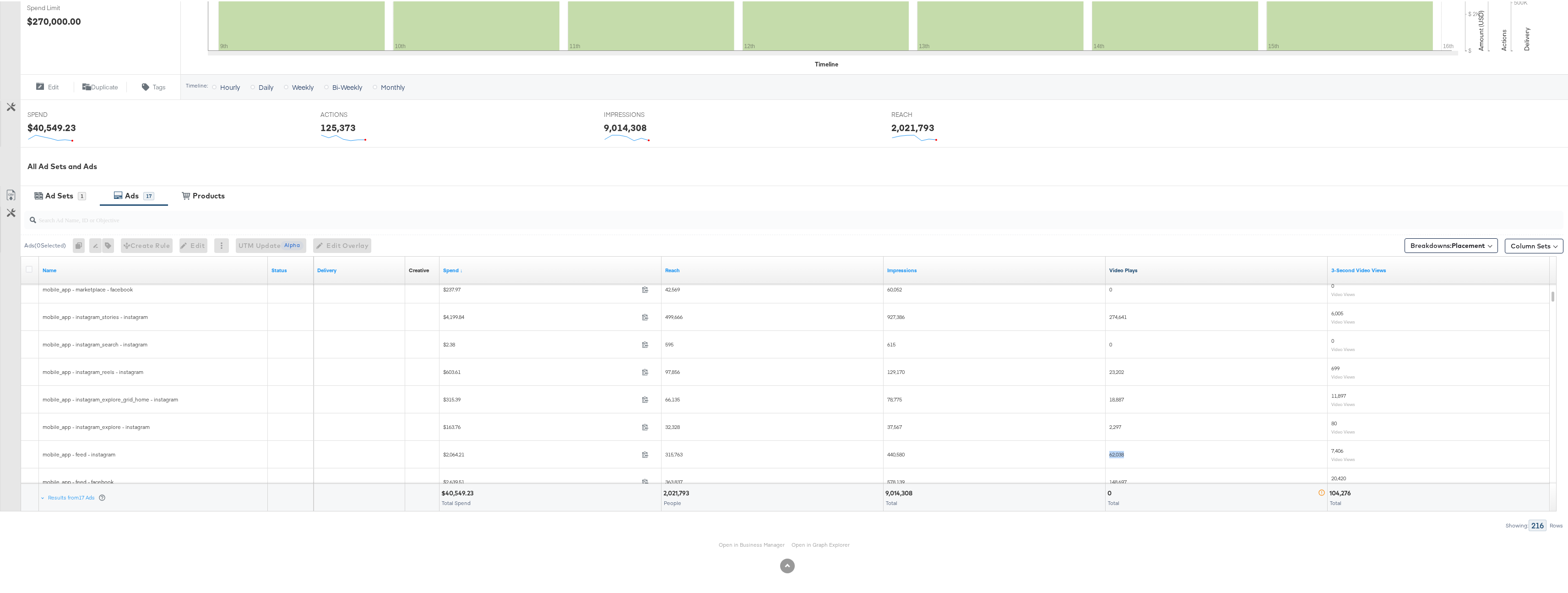
drag, startPoint x: 1111, startPoint y: 456, endPoint x: 1150, endPoint y: 457, distance: 39.0
click at [1150, 457] on div "62,038" at bounding box center [1216, 452] width 222 height 15
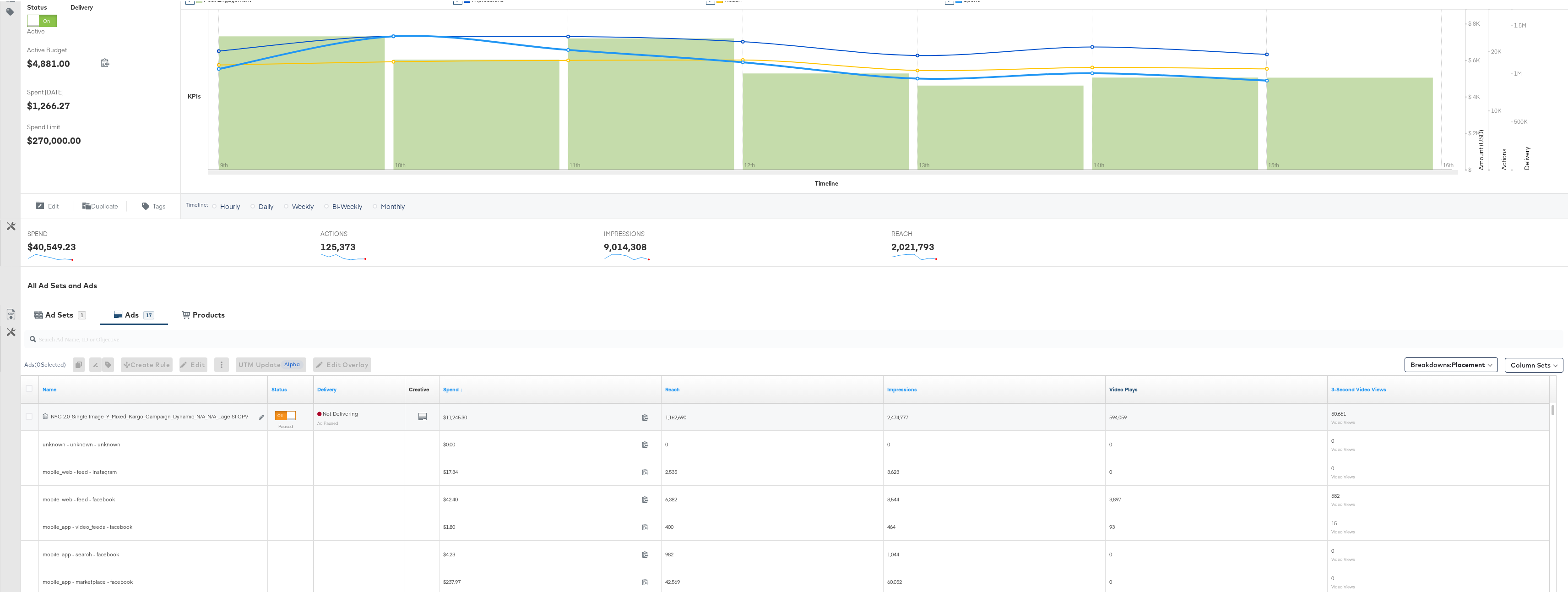
scroll to position [261, 0]
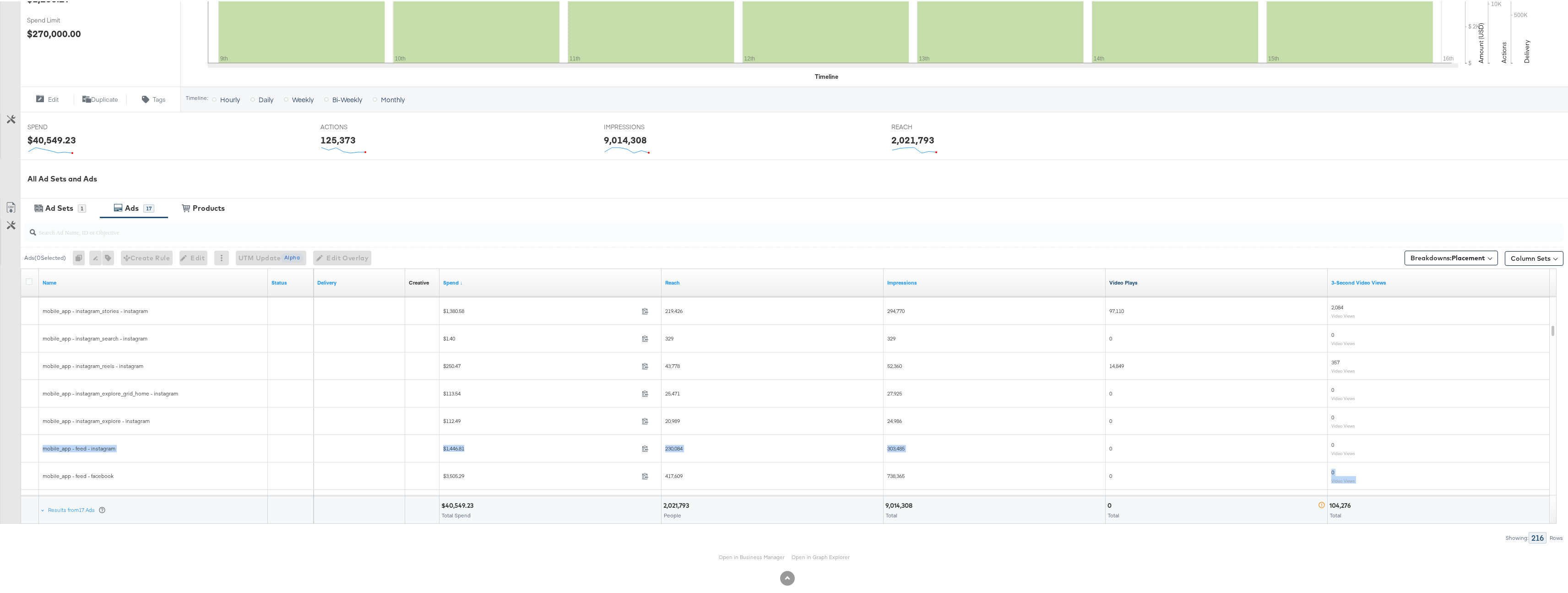
drag, startPoint x: 1111, startPoint y: 447, endPoint x: 1392, endPoint y: 474, distance: 282.3
click at [1392, 268] on div "mobile_app - feed - facebook $3,505.29 3505.286548 417,609 738,365 0 0 Video Vi…" at bounding box center [789, 268] width 1536 height 0
click at [1392, 474] on div "0 Video Views" at bounding box center [1439, 474] width 215 height 14
drag, startPoint x: 1389, startPoint y: 476, endPoint x: 554, endPoint y: 446, distance: 835.5
click at [641, 268] on div "mobile_app - feed - facebook $3,505.29 3505.286548 417,609 738,365 0 0 Video Vi…" at bounding box center [789, 268] width 1536 height 0
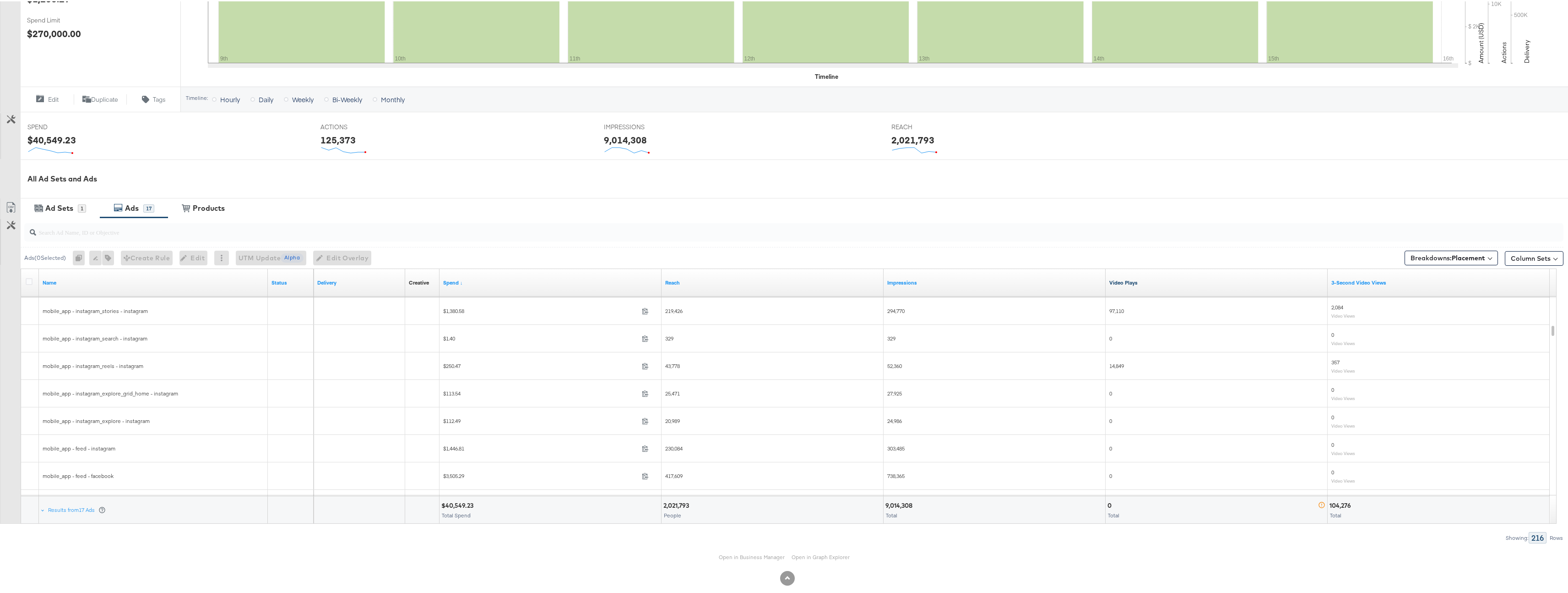
click at [422, 450] on div at bounding box center [423, 447] width 35 height 7
drag, startPoint x: 473, startPoint y: 459, endPoint x: 1228, endPoint y: 480, distance: 755.3
click at [1228, 268] on div "mobile_app - feed - facebook $3,505.29 3505.286548 417,609 738,365 0 0 Video Vi…" at bounding box center [789, 268] width 1536 height 0
click at [1203, 474] on div "0" at bounding box center [1217, 474] width 215 height 7
